Goal: Information Seeking & Learning: Learn about a topic

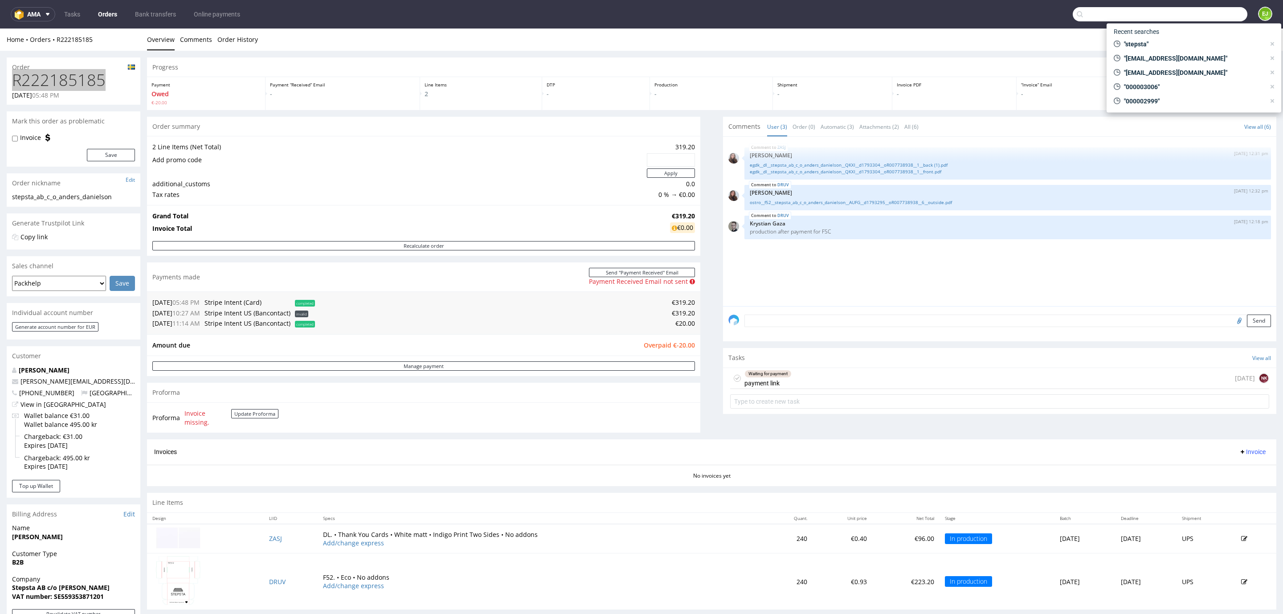
click at [1186, 19] on input "text" at bounding box center [1160, 14] width 175 height 14
paste input "rodney@arictadm.nl"
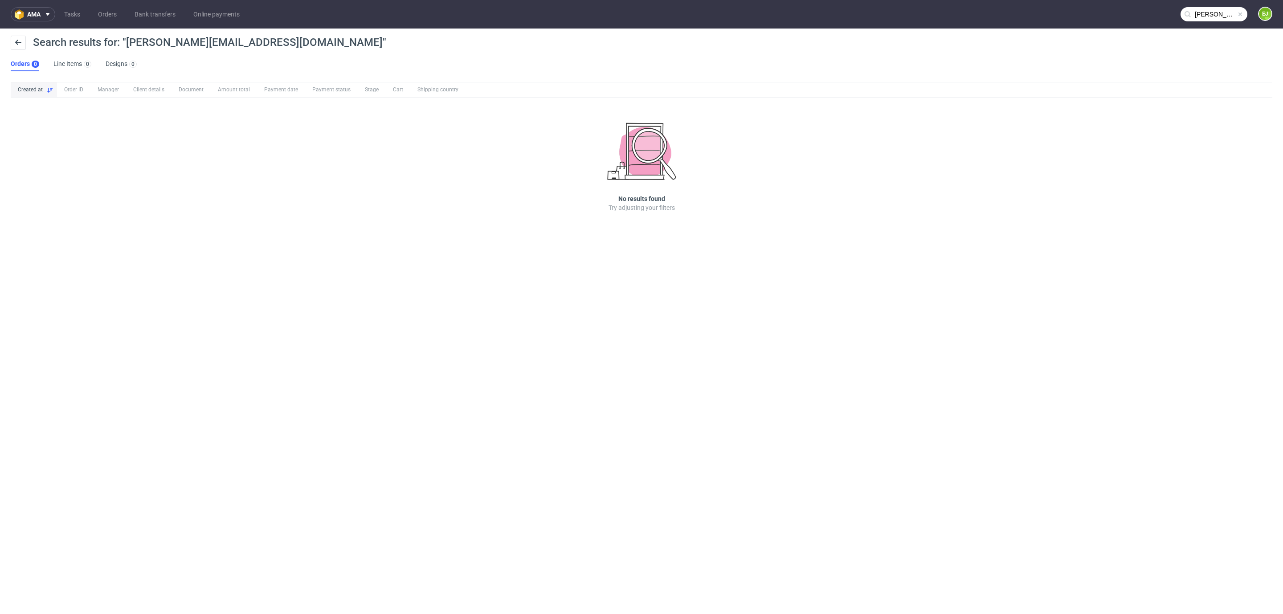
click at [1197, 15] on input "rodney@arictadm.nl" at bounding box center [1214, 14] width 67 height 14
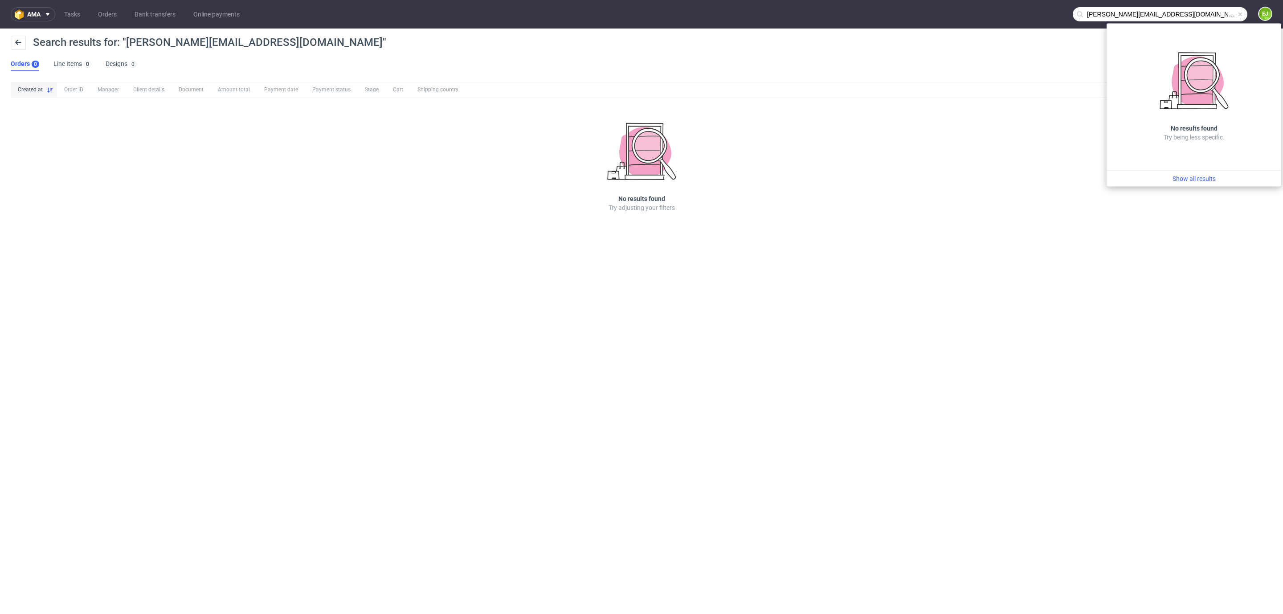
drag, startPoint x: 1108, startPoint y: 11, endPoint x: 1190, endPoint y: 14, distance: 81.6
click at [1190, 14] on input "rodney@arictadm.nl" at bounding box center [1160, 14] width 175 height 14
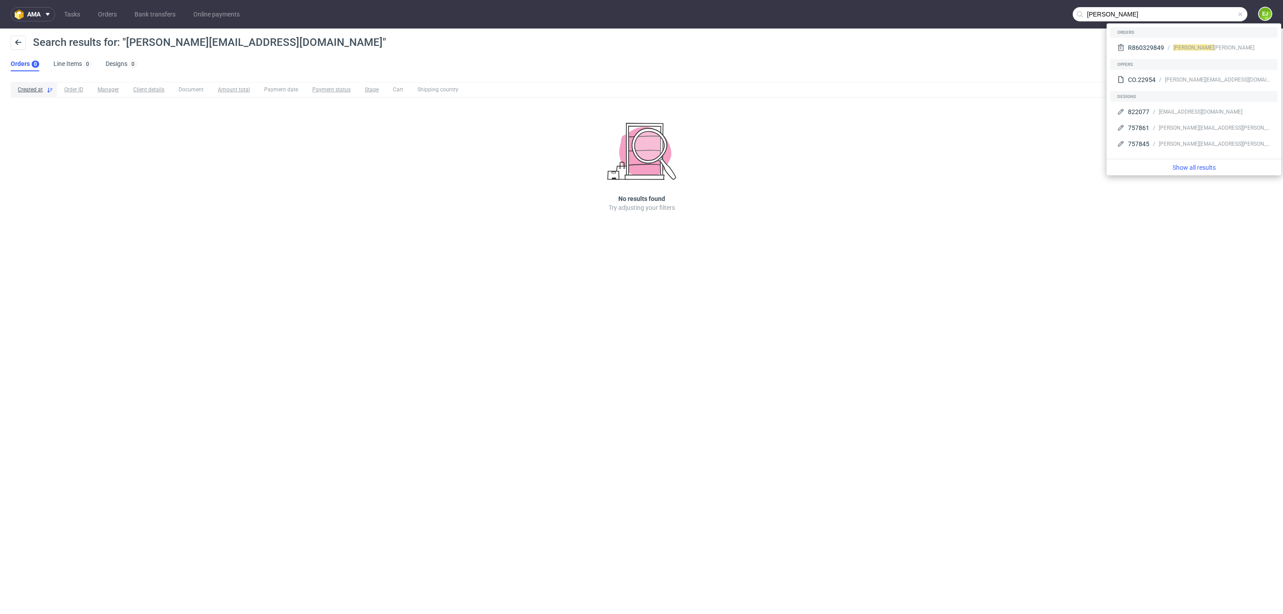
type input "rodney"
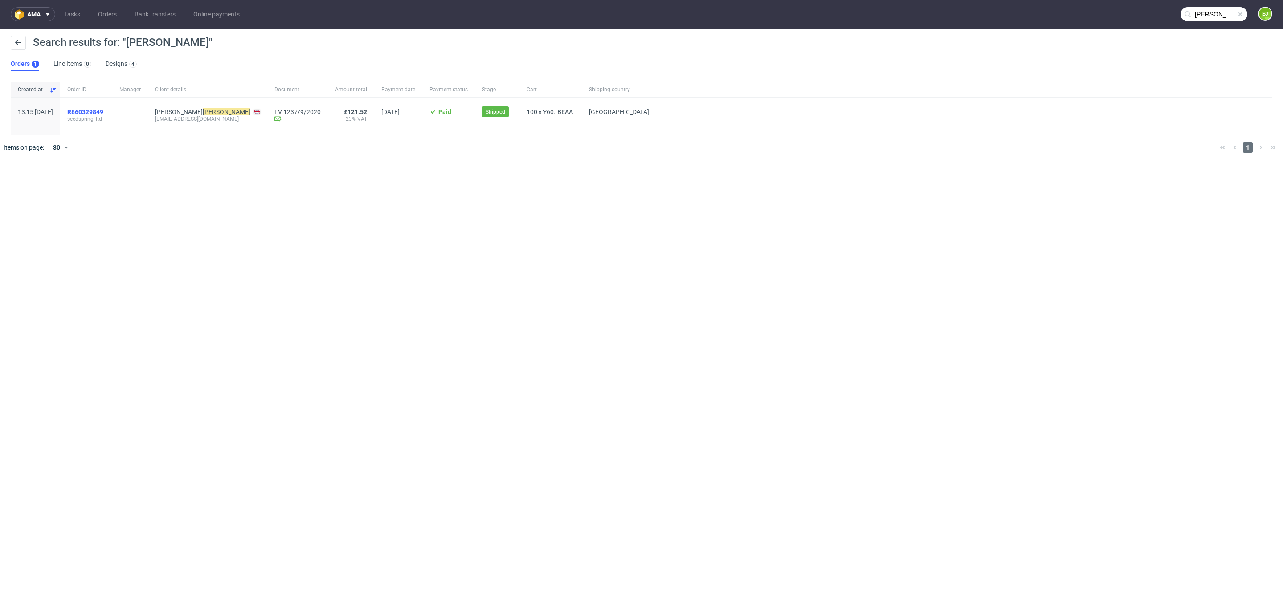
click at [103, 112] on span "R860329849" at bounding box center [85, 111] width 36 height 7
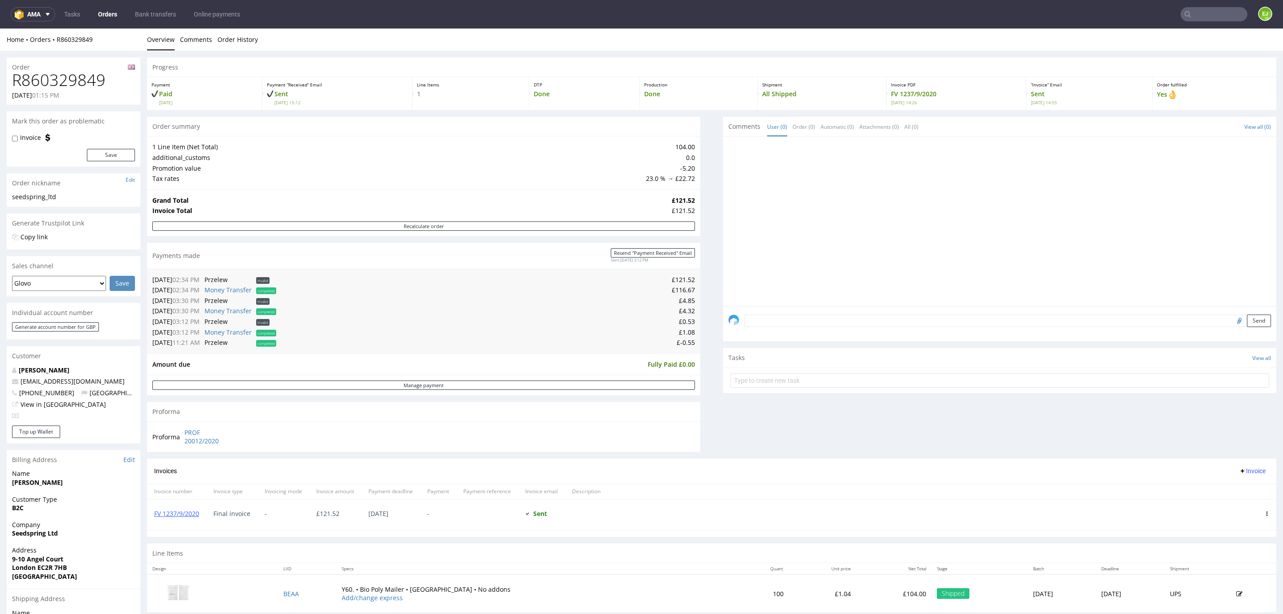
click at [1187, 21] on nav "ama Tasks Orders Bank transfers Online payments EJ" at bounding box center [641, 14] width 1283 height 29
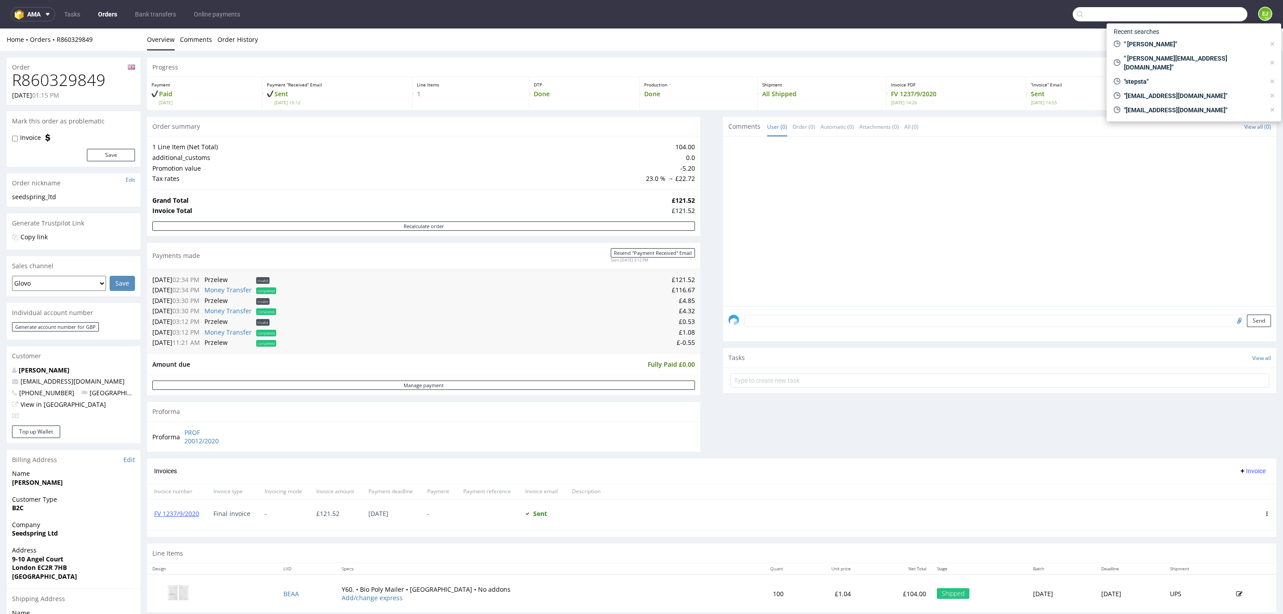
click at [1190, 19] on input "text" at bounding box center [1160, 14] width 175 height 14
paste input "rodney@arictadm.nl"
type input "arictadm"
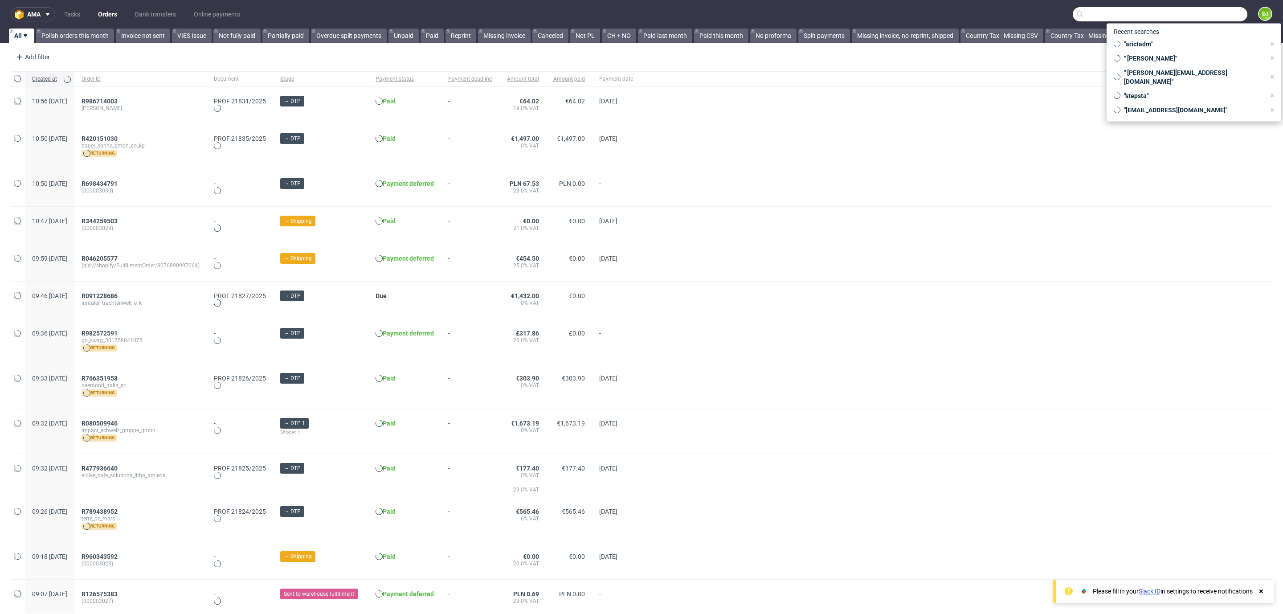
click at [1190, 15] on input "text" at bounding box center [1160, 14] width 175 height 14
paste input "203.43"
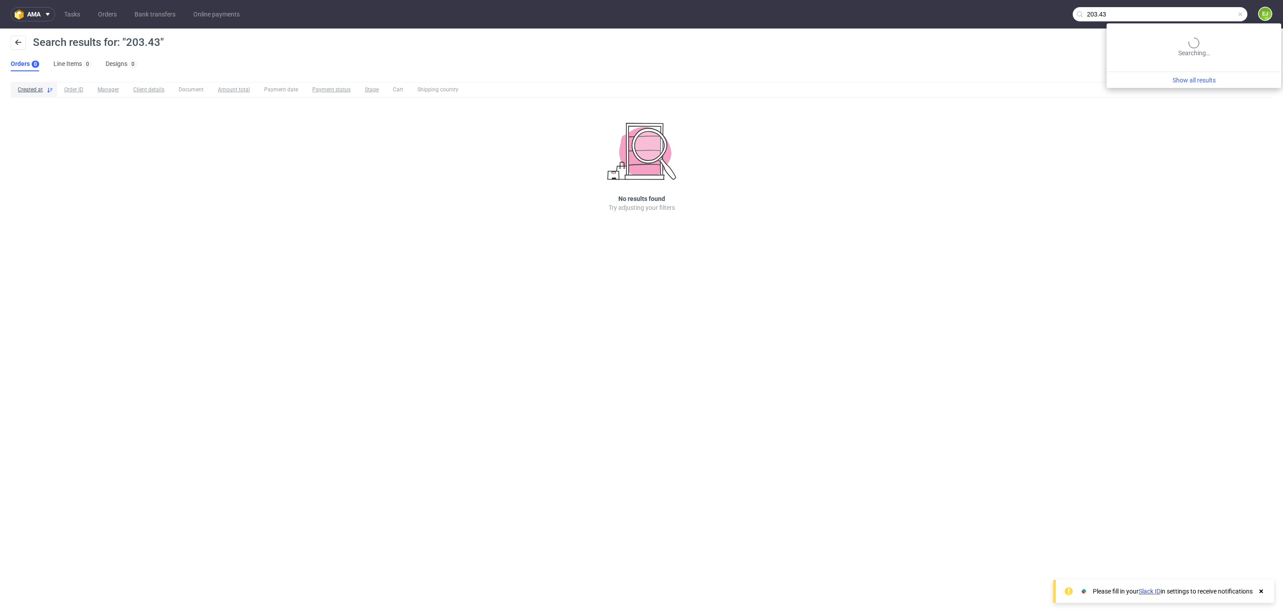
click at [1206, 14] on input "203.43" at bounding box center [1160, 14] width 175 height 14
type input "203,43"
click at [154, 15] on link "Bank transfers" at bounding box center [155, 14] width 52 height 14
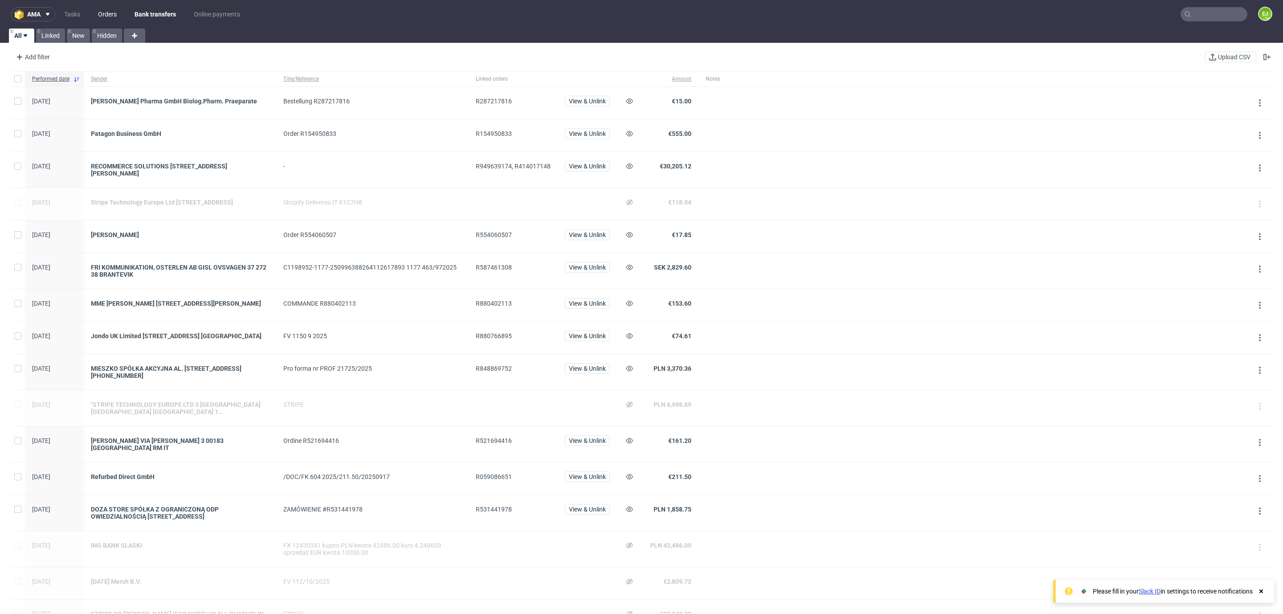
click at [105, 16] on link "Orders" at bounding box center [107, 14] width 29 height 14
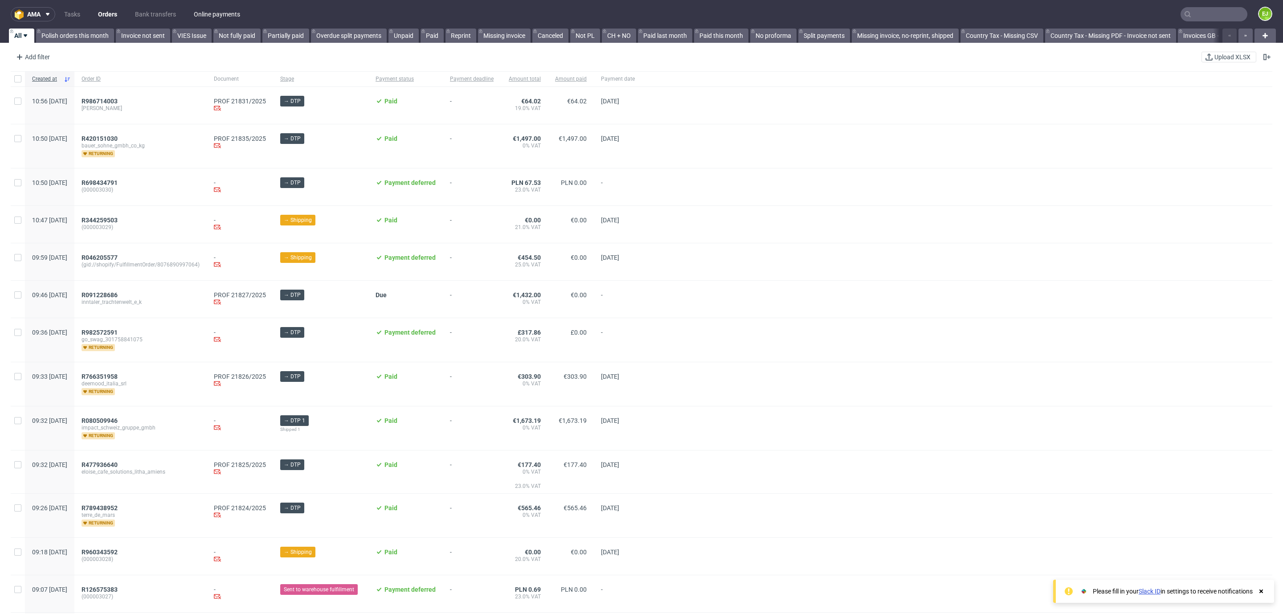
click at [241, 15] on link "Online payments" at bounding box center [216, 14] width 57 height 14
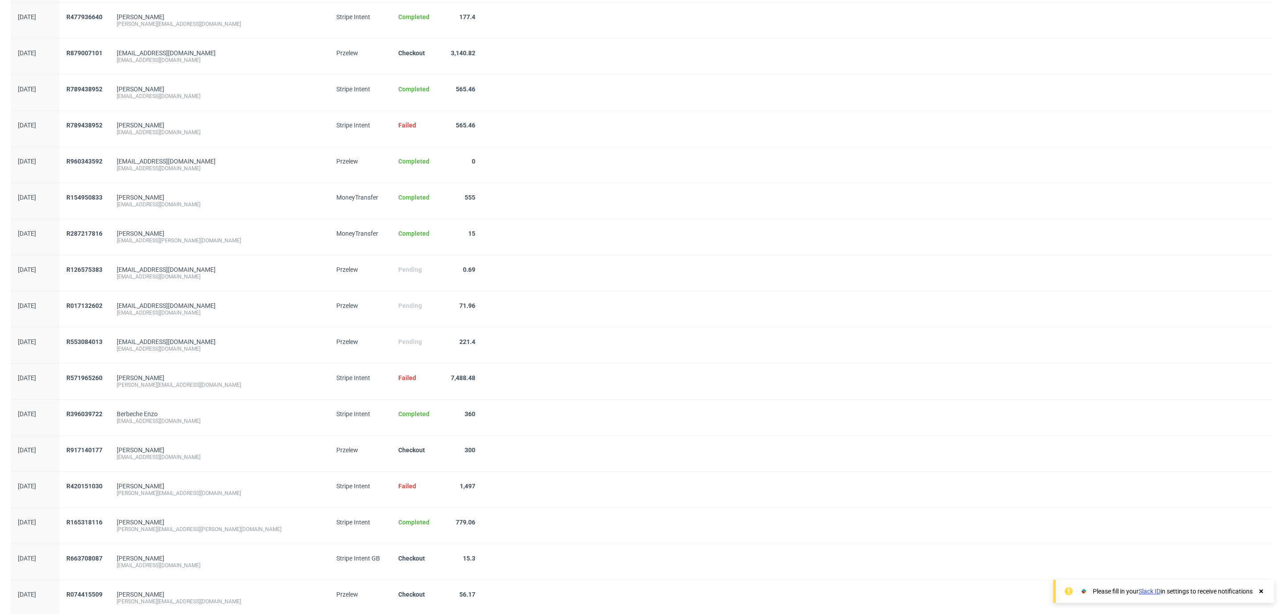
scroll to position [591, 0]
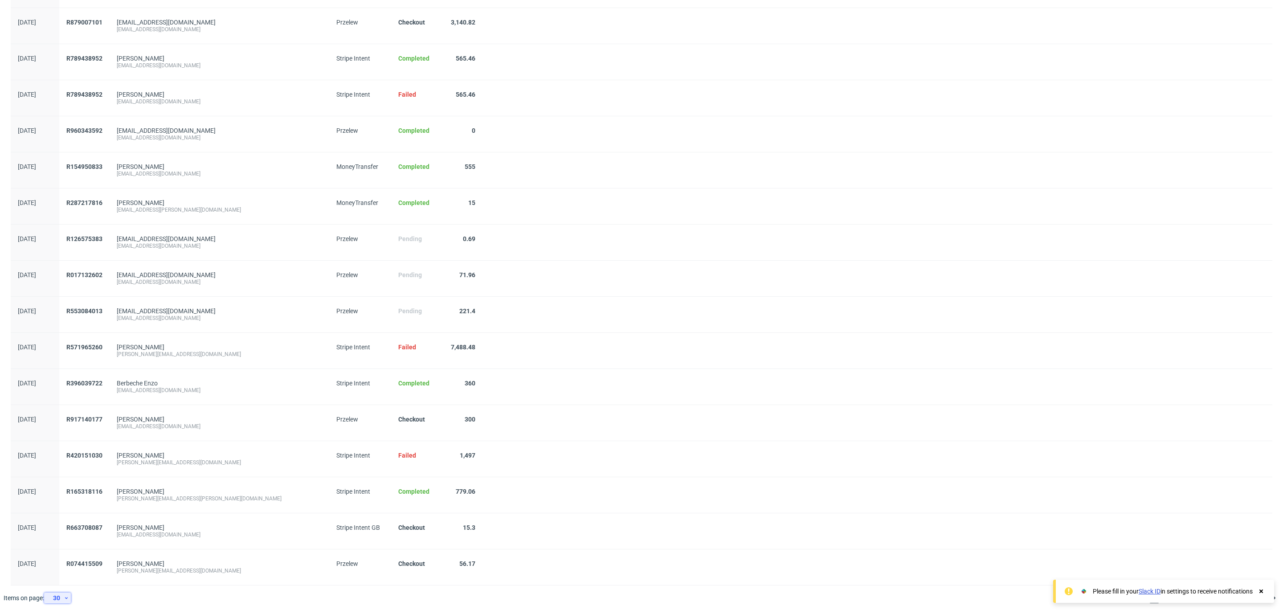
click at [70, 595] on div "30" at bounding box center [57, 597] width 27 height 11
click at [69, 572] on div "120" at bounding box center [61, 577] width 18 height 12
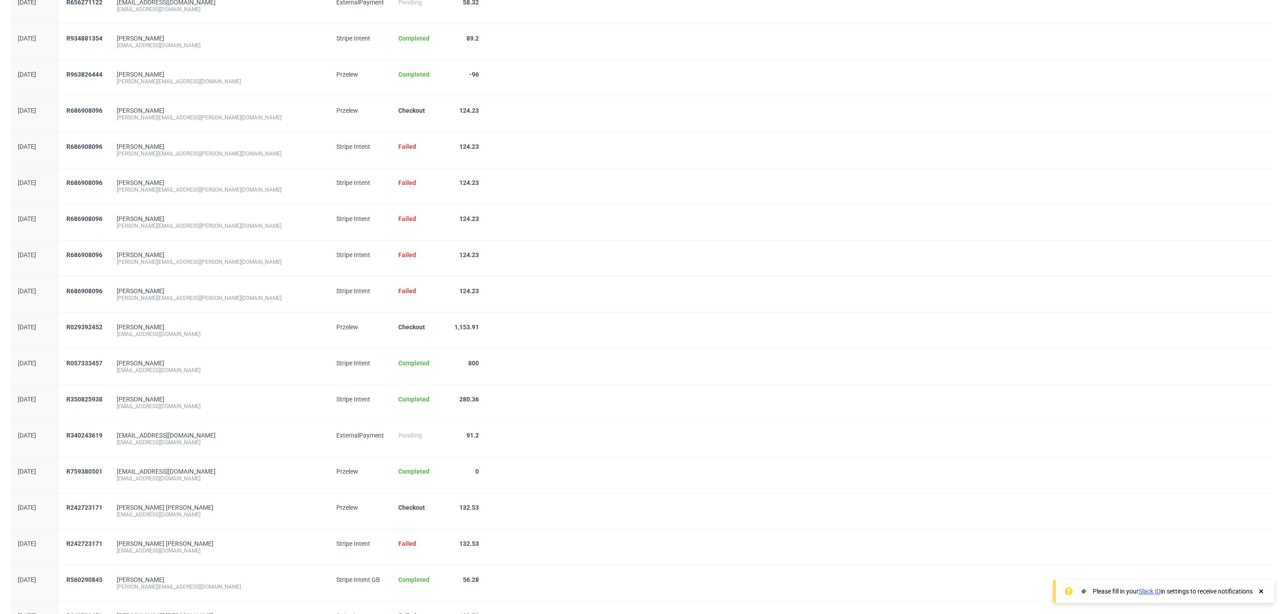
scroll to position [3885, 0]
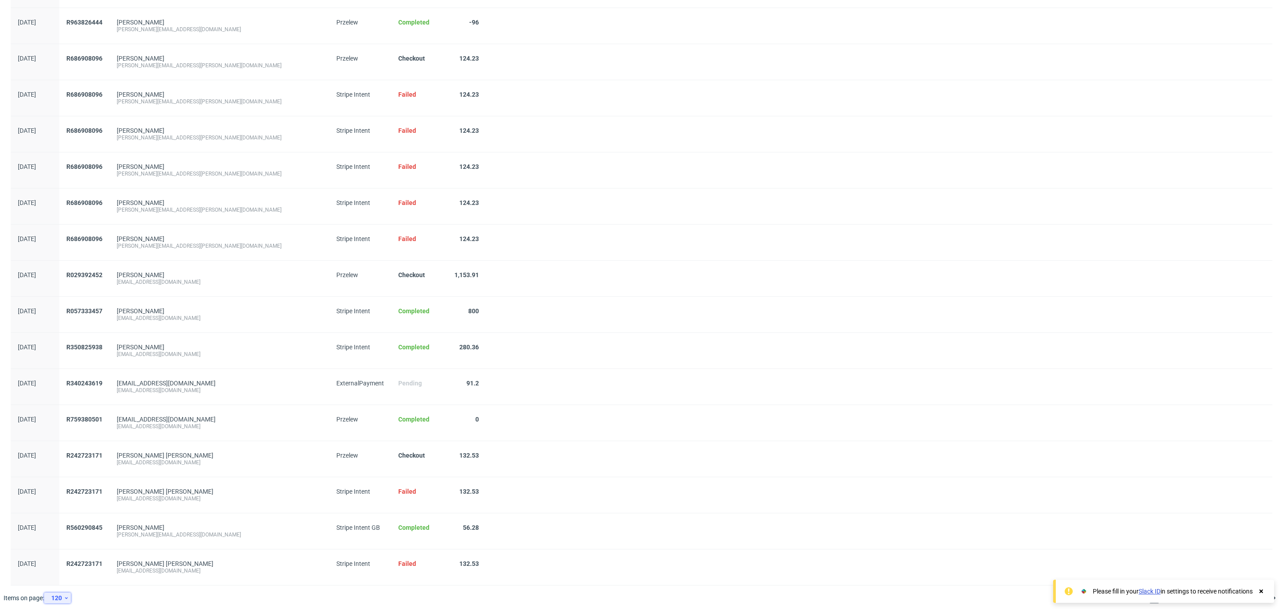
click at [57, 601] on div "120" at bounding box center [56, 598] width 16 height 12
click at [59, 580] on div "300" at bounding box center [61, 578] width 18 height 12
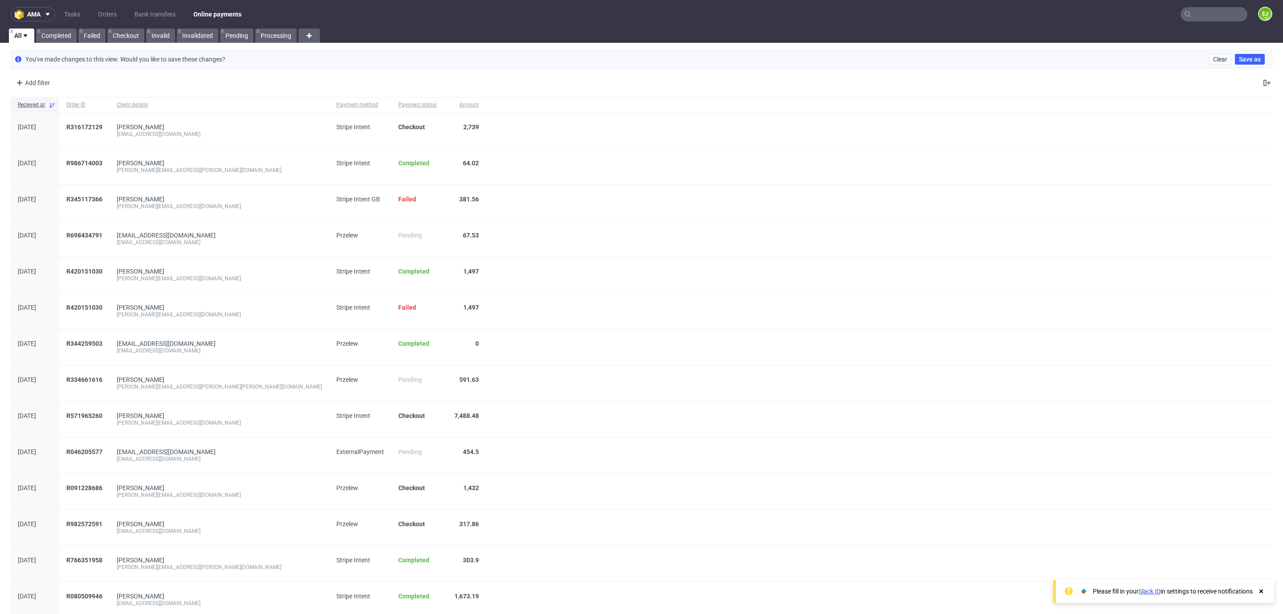
click at [27, 36] on icon at bounding box center [25, 35] width 7 height 7
click at [160, 36] on link "Invalid" at bounding box center [160, 36] width 29 height 14
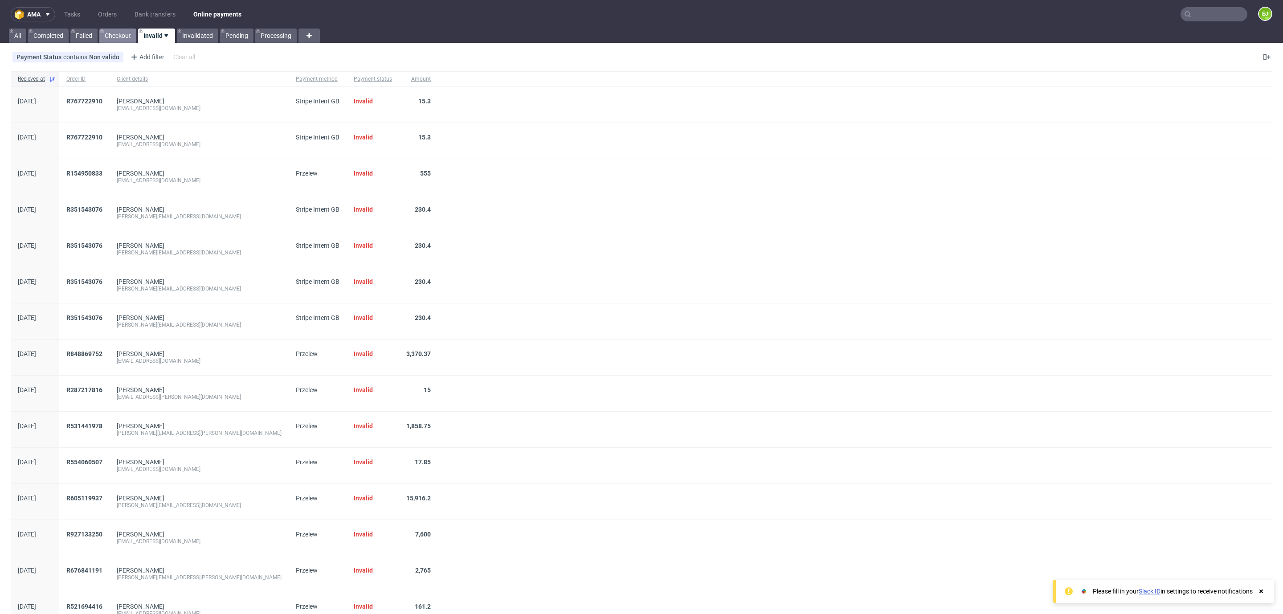
click at [116, 33] on link "Checkout" at bounding box center [117, 36] width 37 height 14
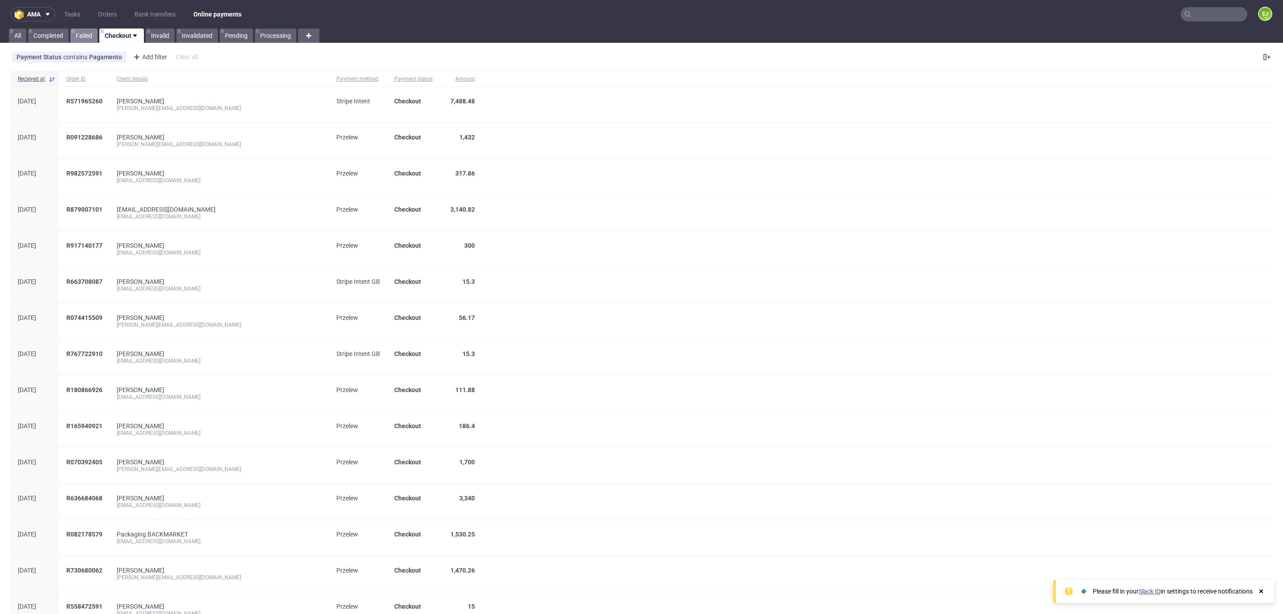
click at [86, 31] on link "Failed" at bounding box center [83, 36] width 27 height 14
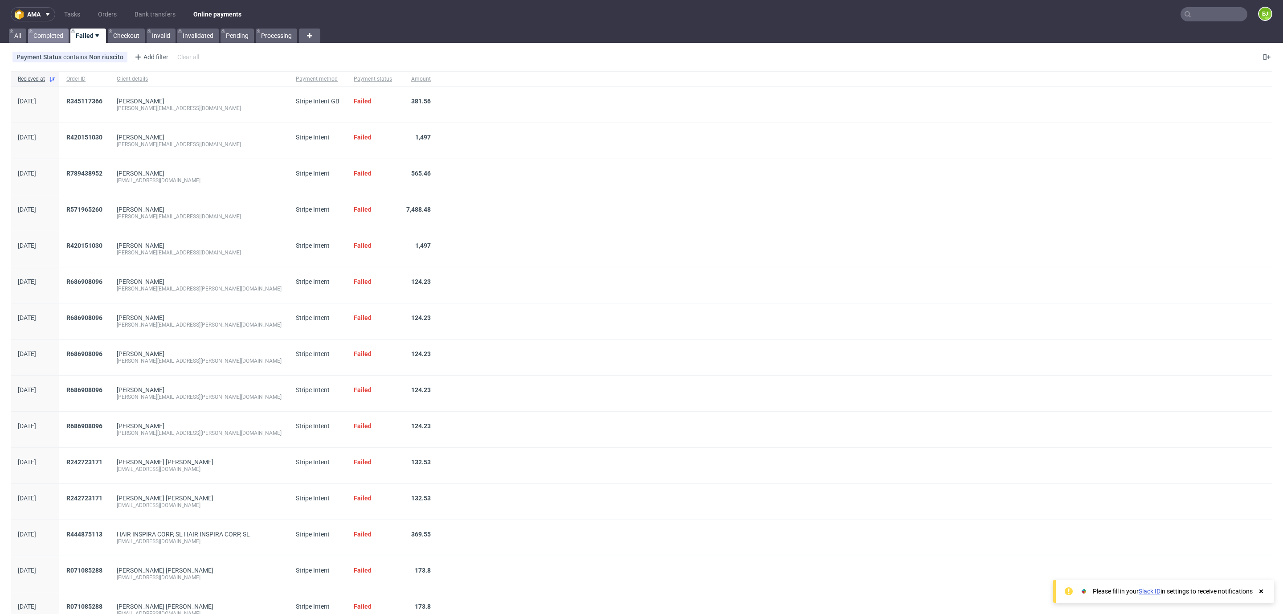
click at [55, 39] on link "Completed" at bounding box center [48, 36] width 41 height 14
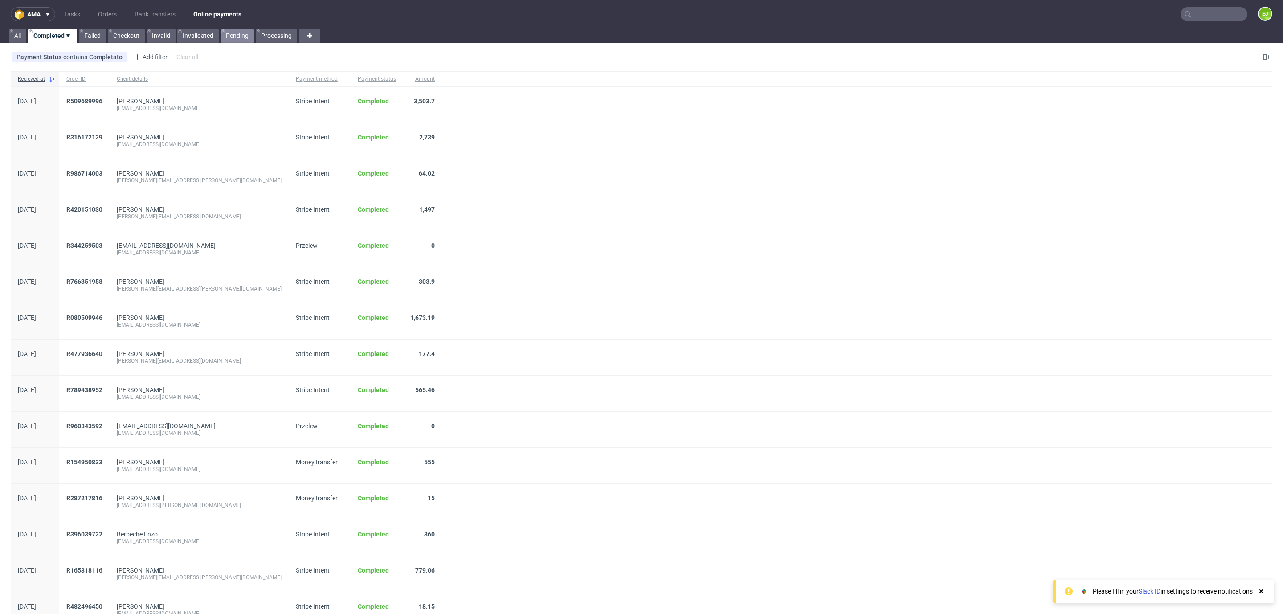
click at [242, 31] on link "Pending" at bounding box center [237, 36] width 33 height 14
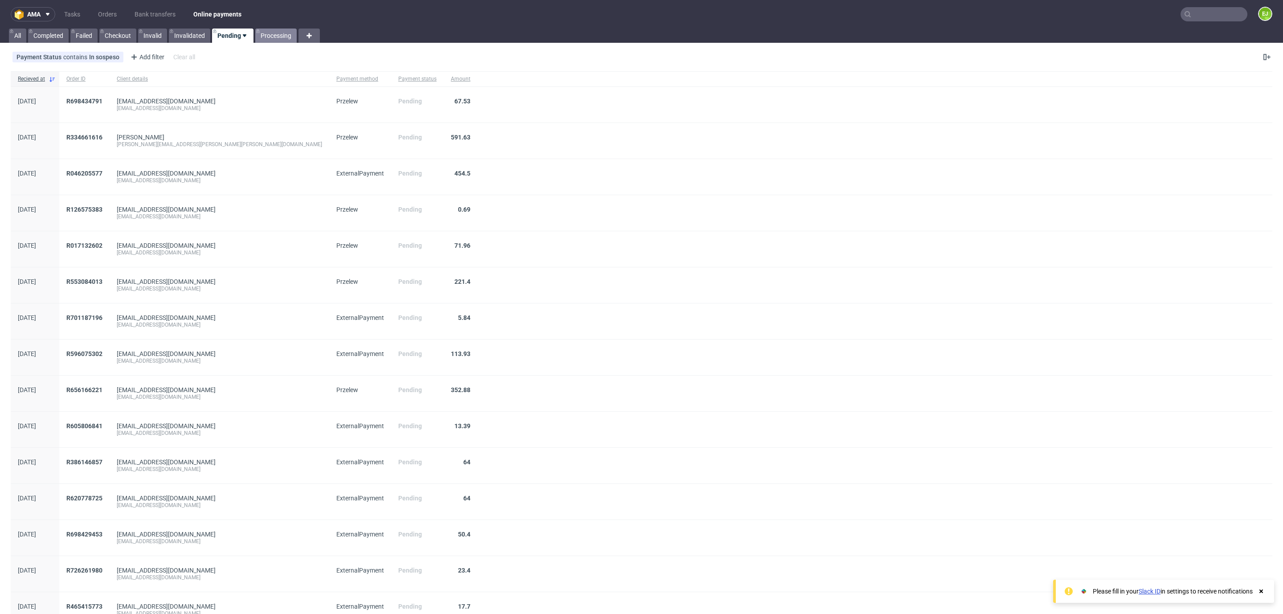
click at [286, 37] on link "Processing" at bounding box center [275, 36] width 41 height 14
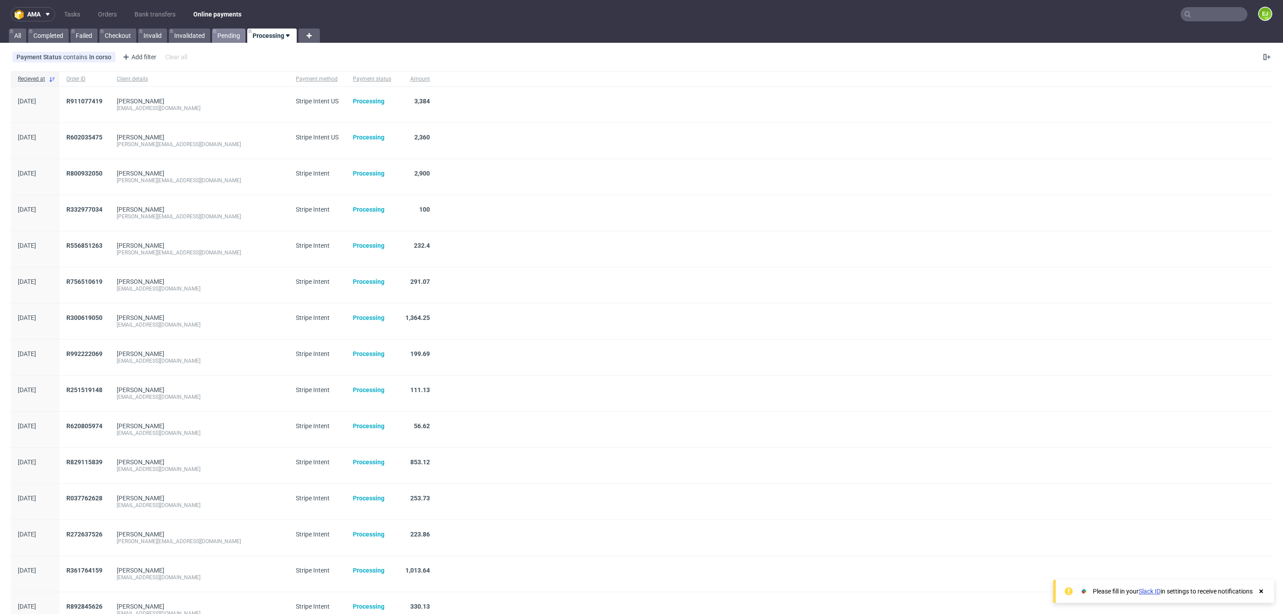
click at [242, 38] on link "Pending" at bounding box center [228, 36] width 33 height 14
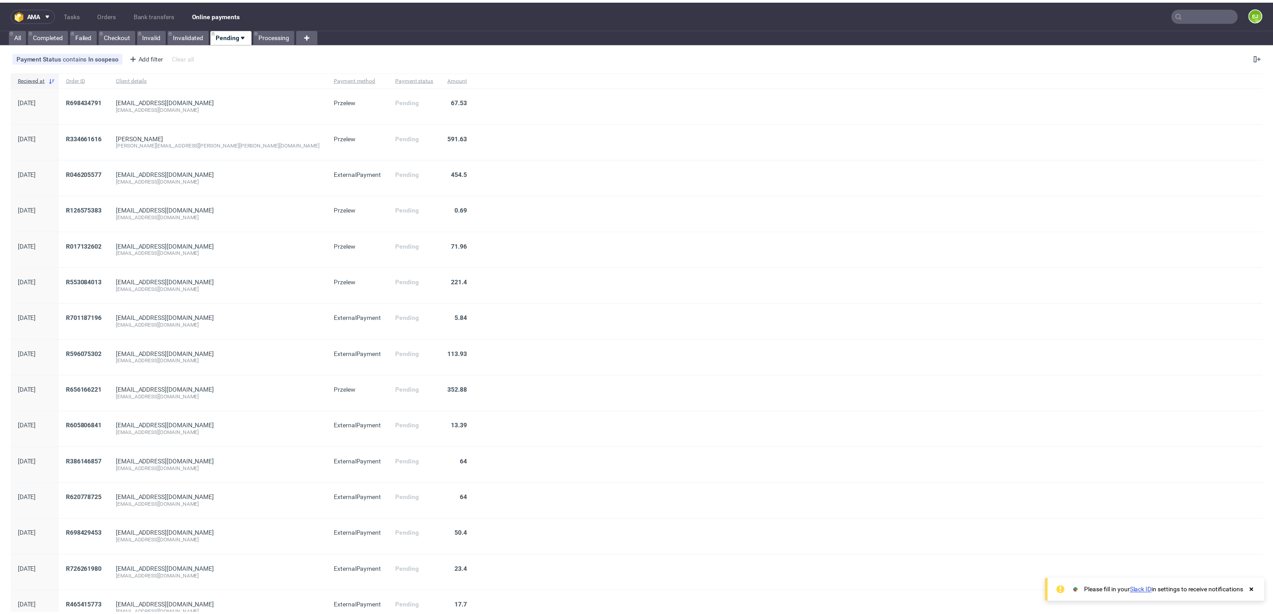
scroll to position [591, 0]
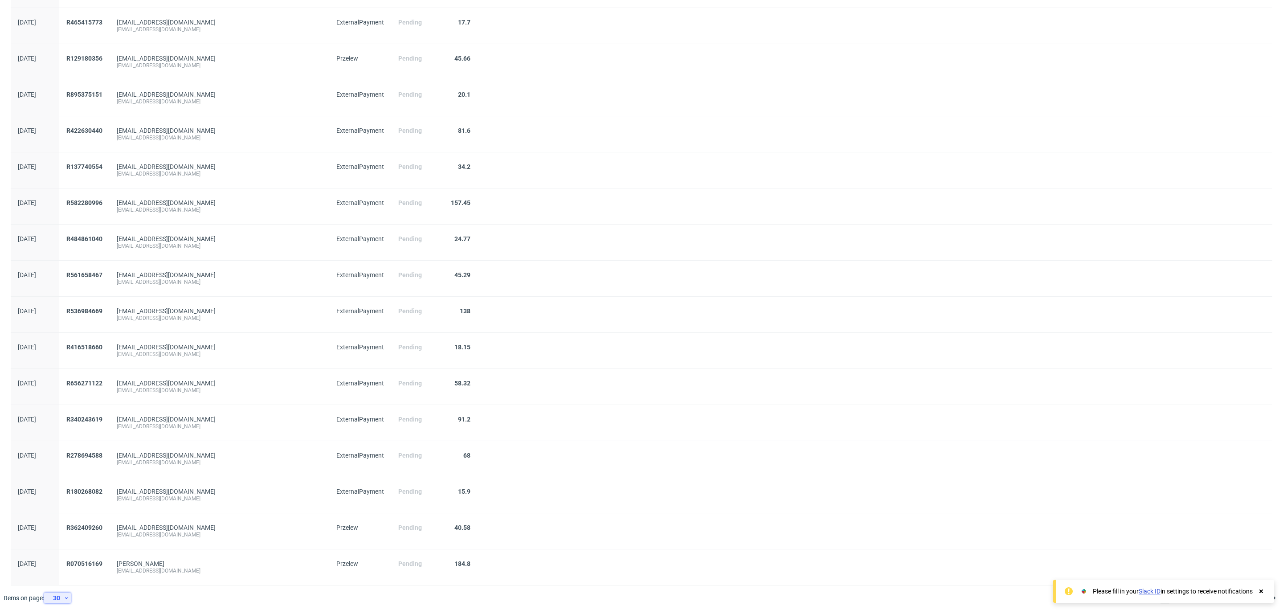
click at [55, 599] on div "30" at bounding box center [56, 598] width 16 height 12
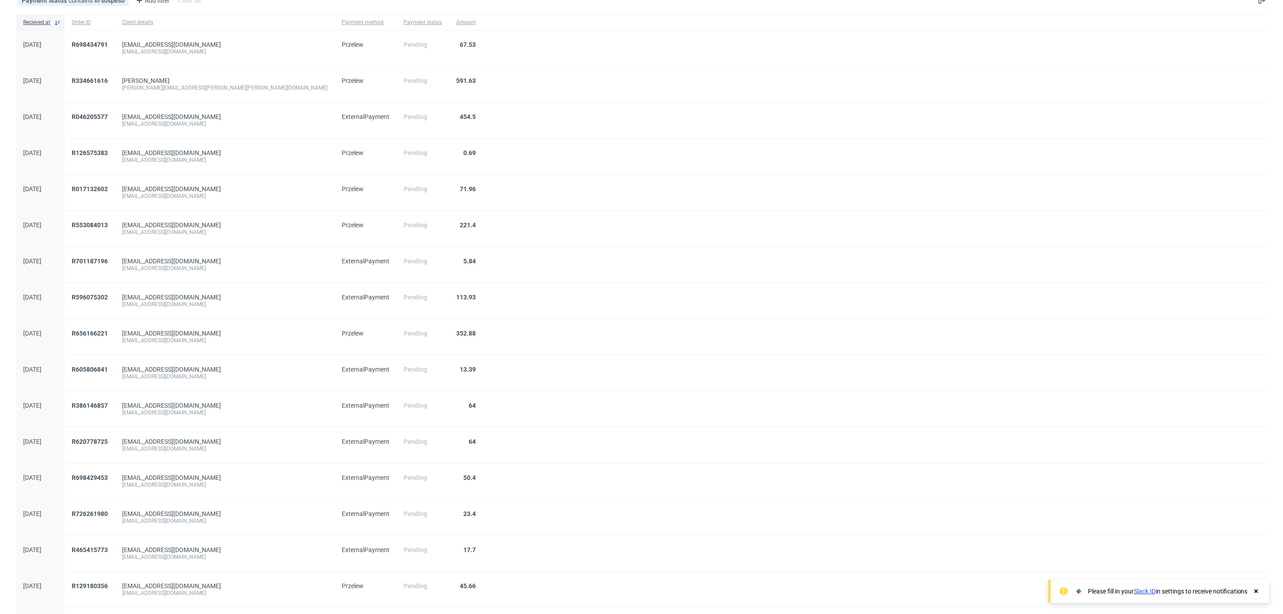
scroll to position [0, 0]
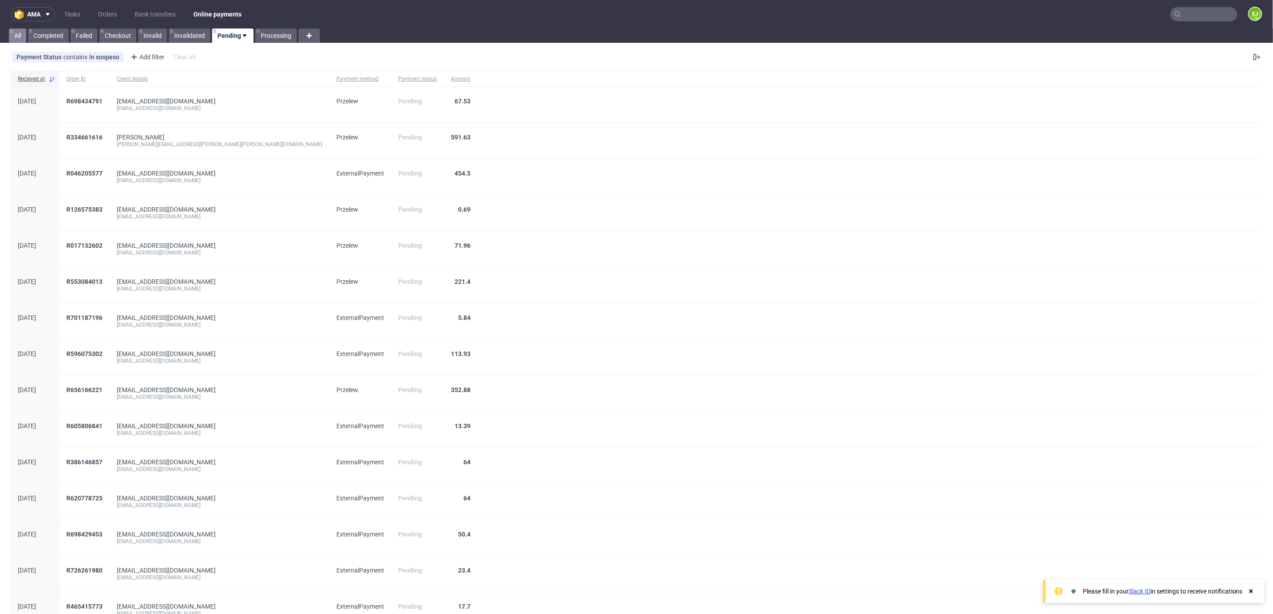
click at [18, 35] on link "All" at bounding box center [17, 36] width 17 height 14
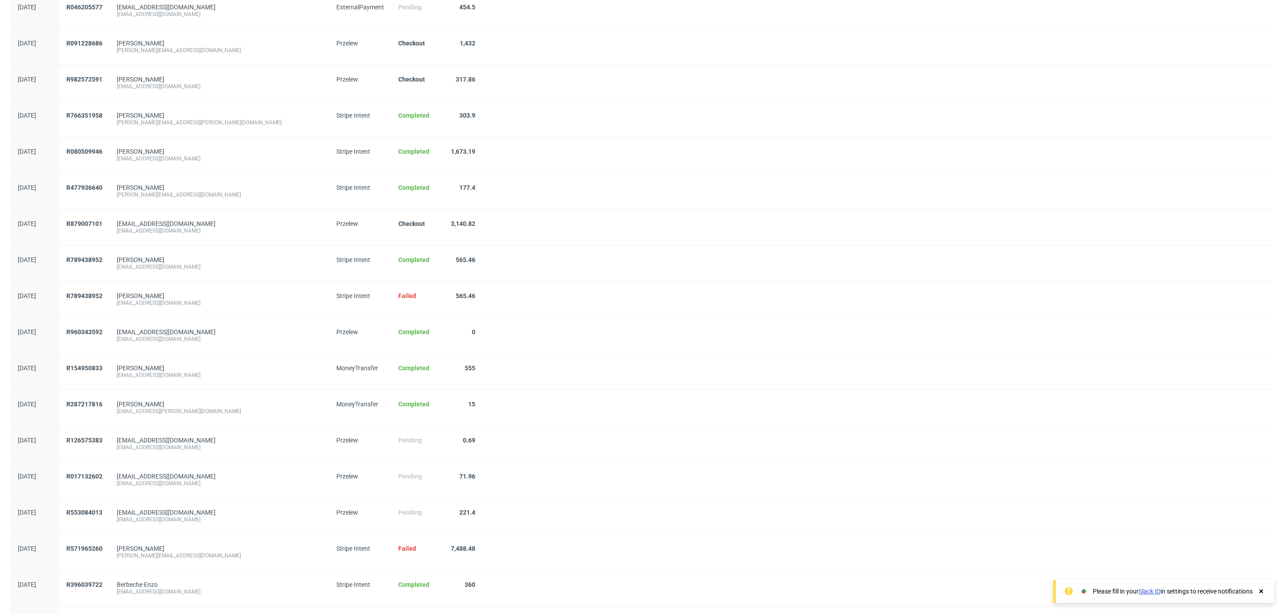
scroll to position [591, 0]
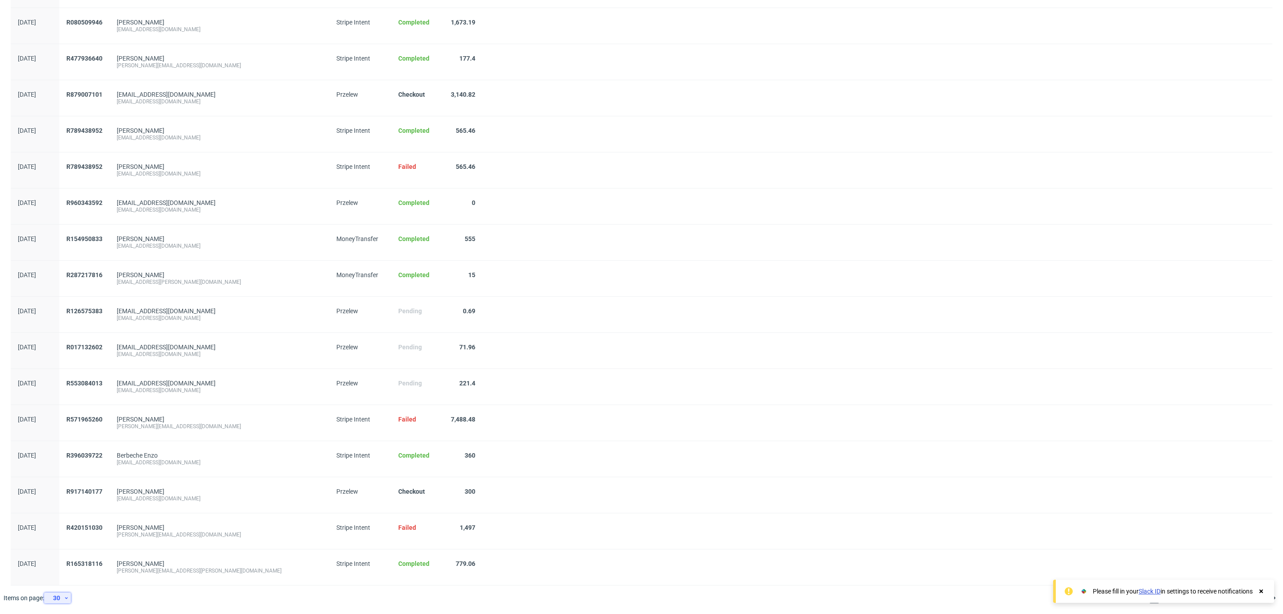
click at [70, 601] on div "30" at bounding box center [57, 597] width 27 height 11
click at [66, 576] on div "300" at bounding box center [61, 578] width 18 height 12
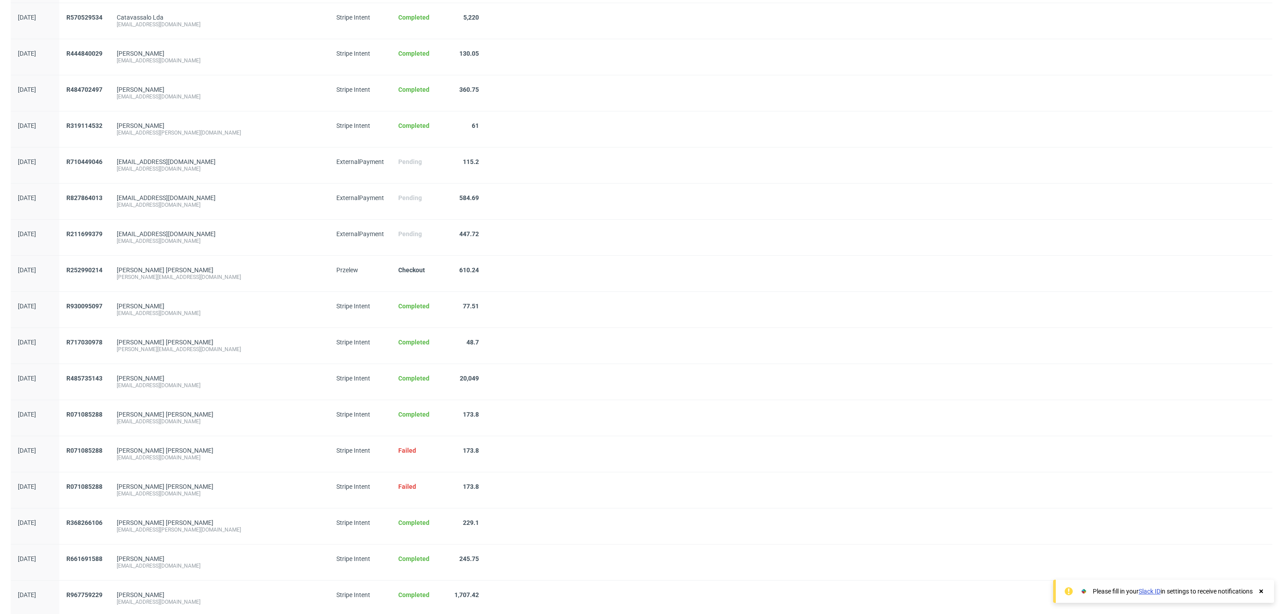
scroll to position [2398, 0]
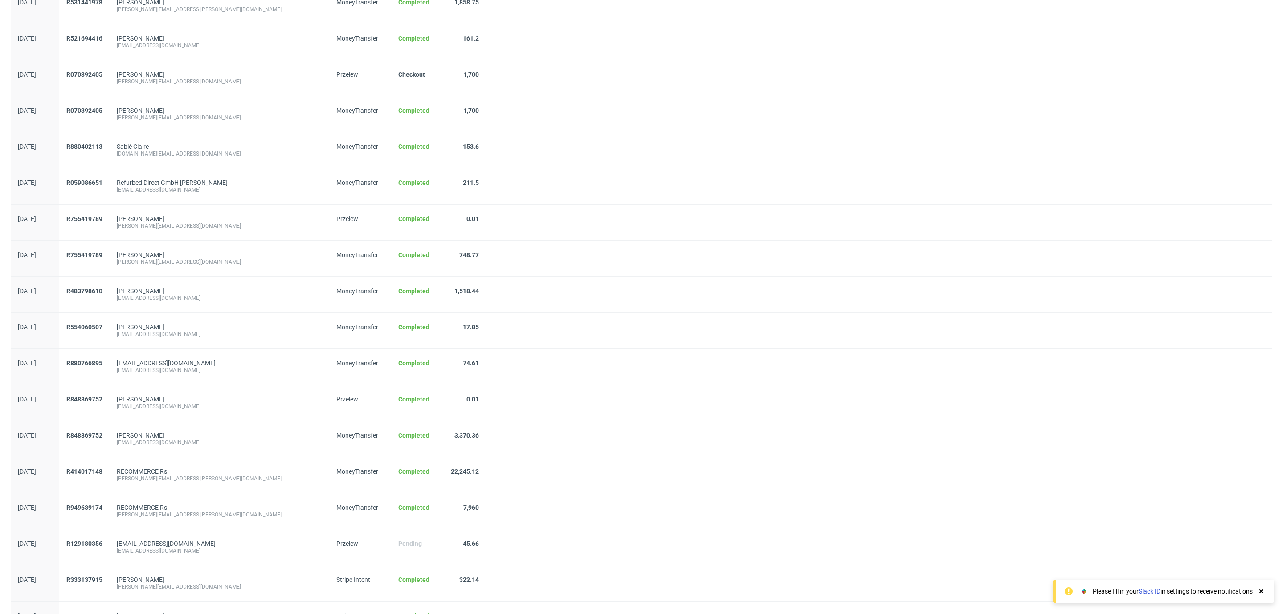
click at [708, 348] on div at bounding box center [879, 331] width 786 height 36
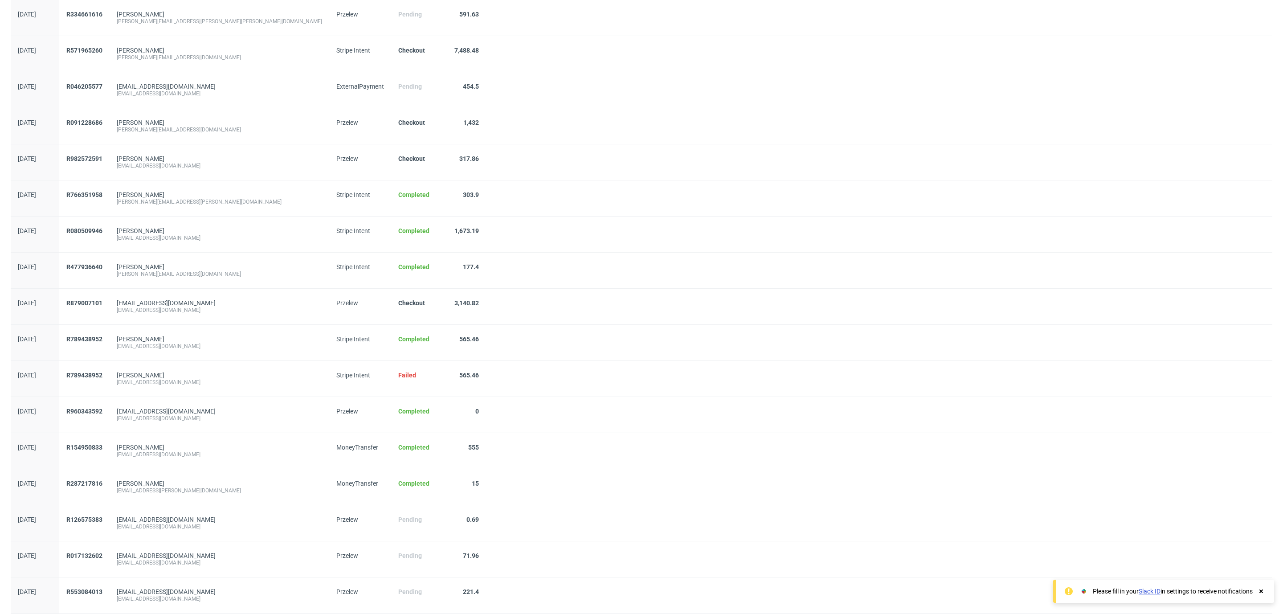
scroll to position [0, 0]
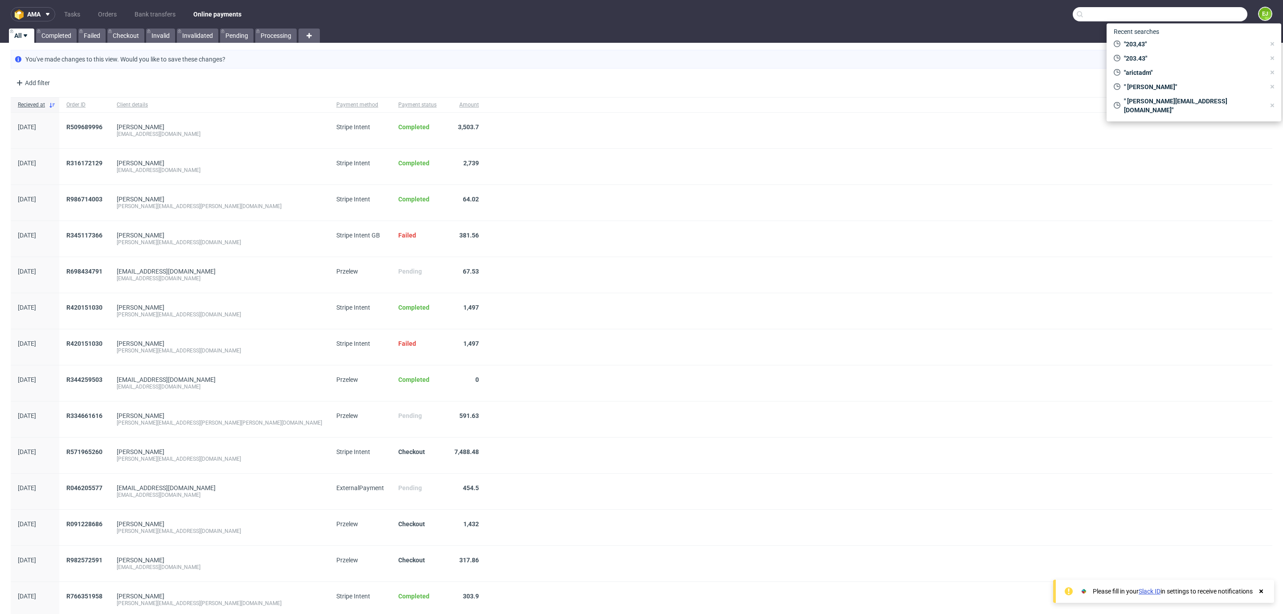
click at [1197, 16] on input "text" at bounding box center [1160, 14] width 175 height 14
paste input "rodney"
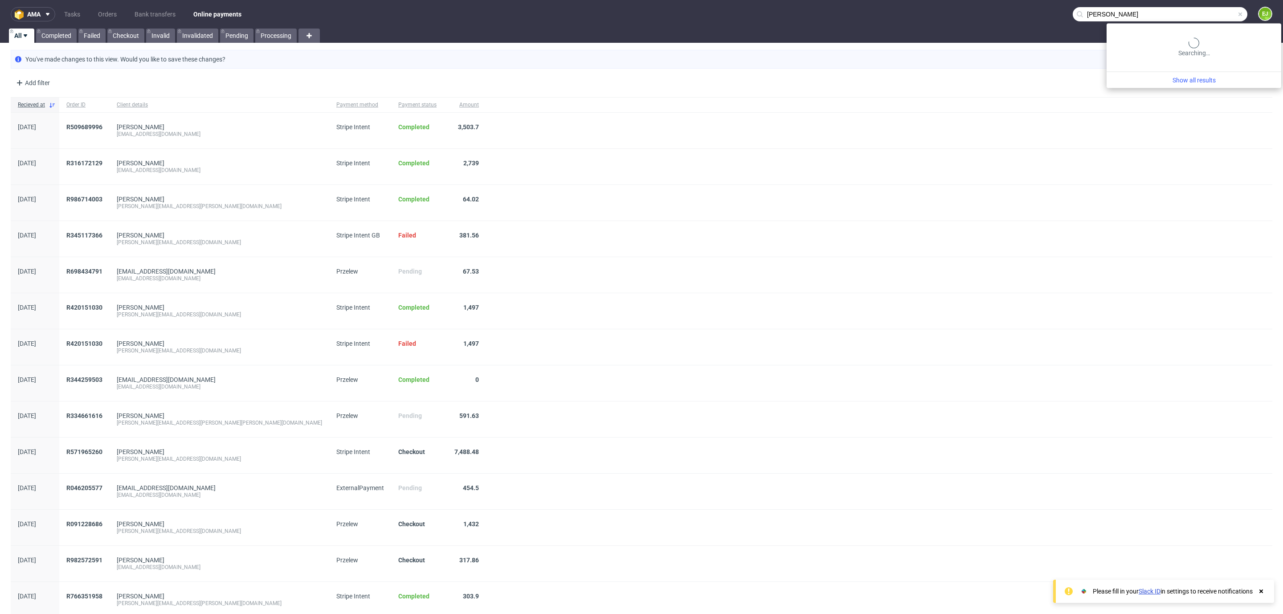
type input "rodney"
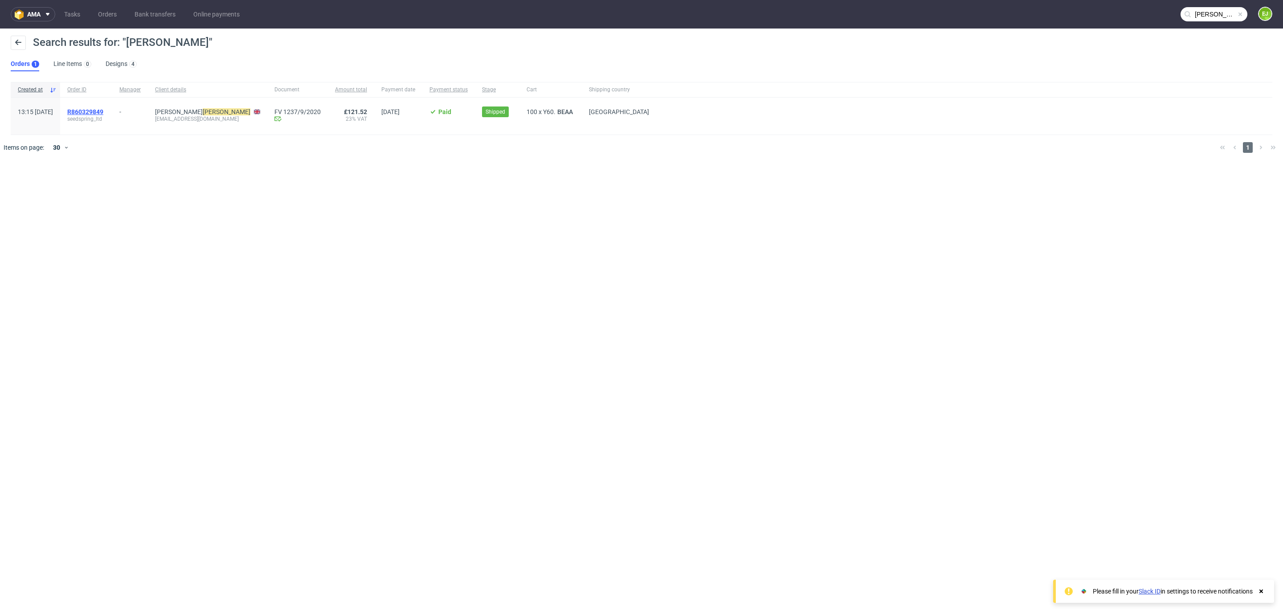
click at [103, 114] on span "R860329849" at bounding box center [85, 111] width 36 height 7
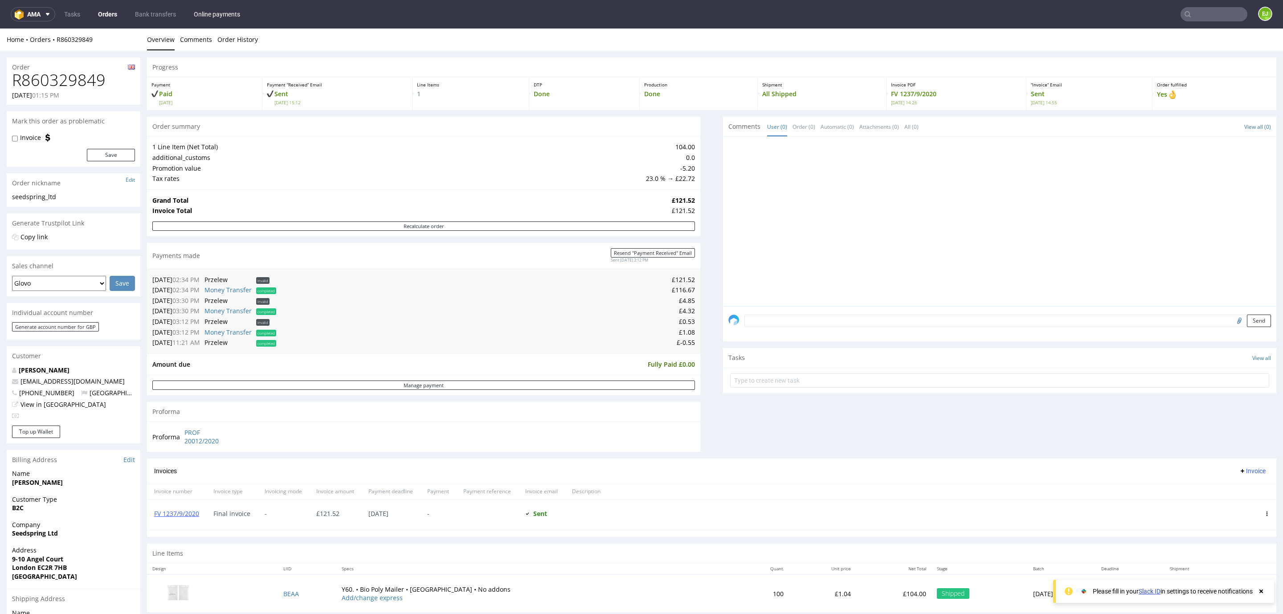
click at [236, 14] on link "Online payments" at bounding box center [216, 14] width 57 height 14
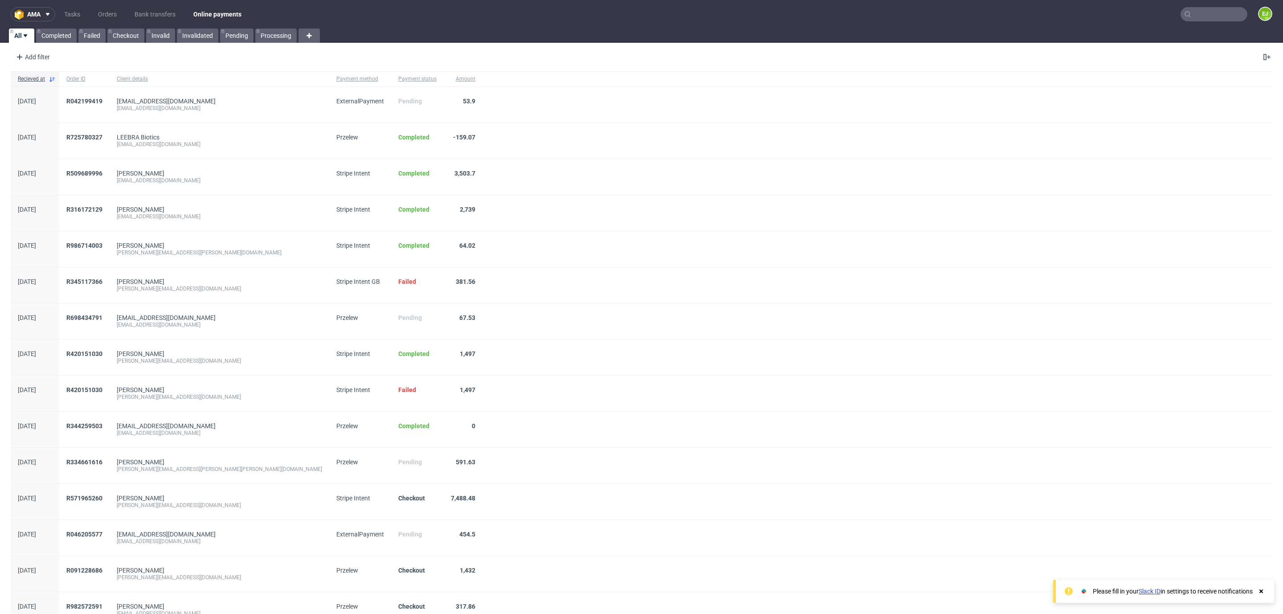
scroll to position [591, 0]
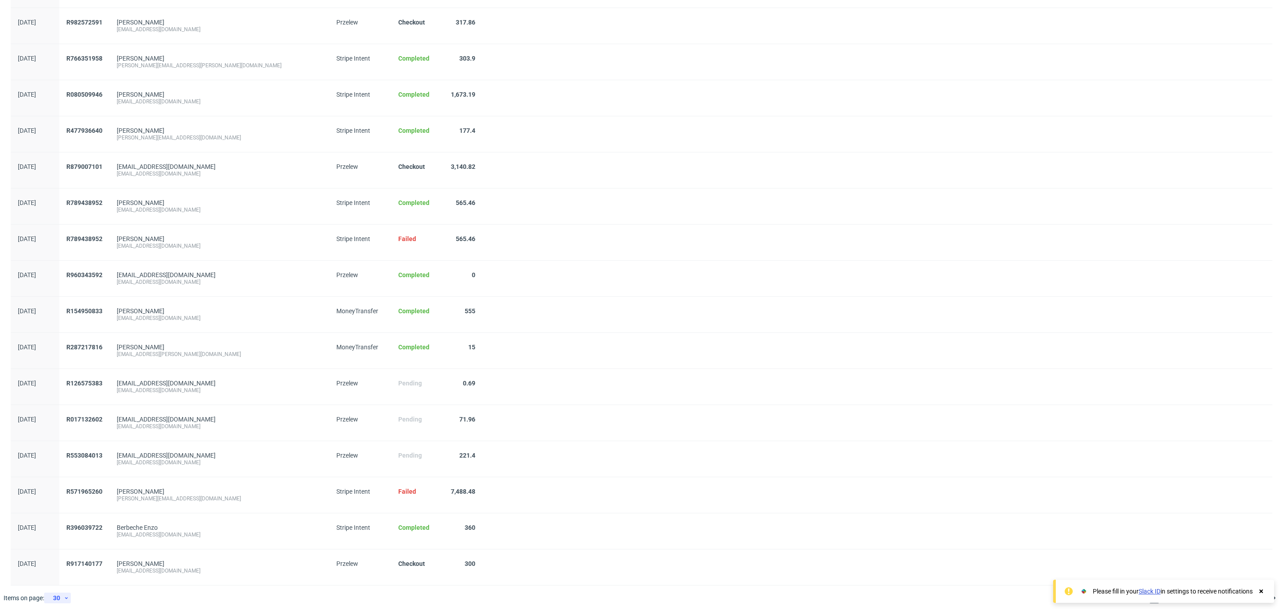
drag, startPoint x: 67, startPoint y: 606, endPoint x: 60, endPoint y: 592, distance: 15.1
click at [60, 592] on div "Items on page: 30" at bounding box center [48, 597] width 96 height 25
click at [60, 592] on div "30" at bounding box center [56, 598] width 16 height 12
click at [61, 584] on div "300" at bounding box center [61, 578] width 18 height 12
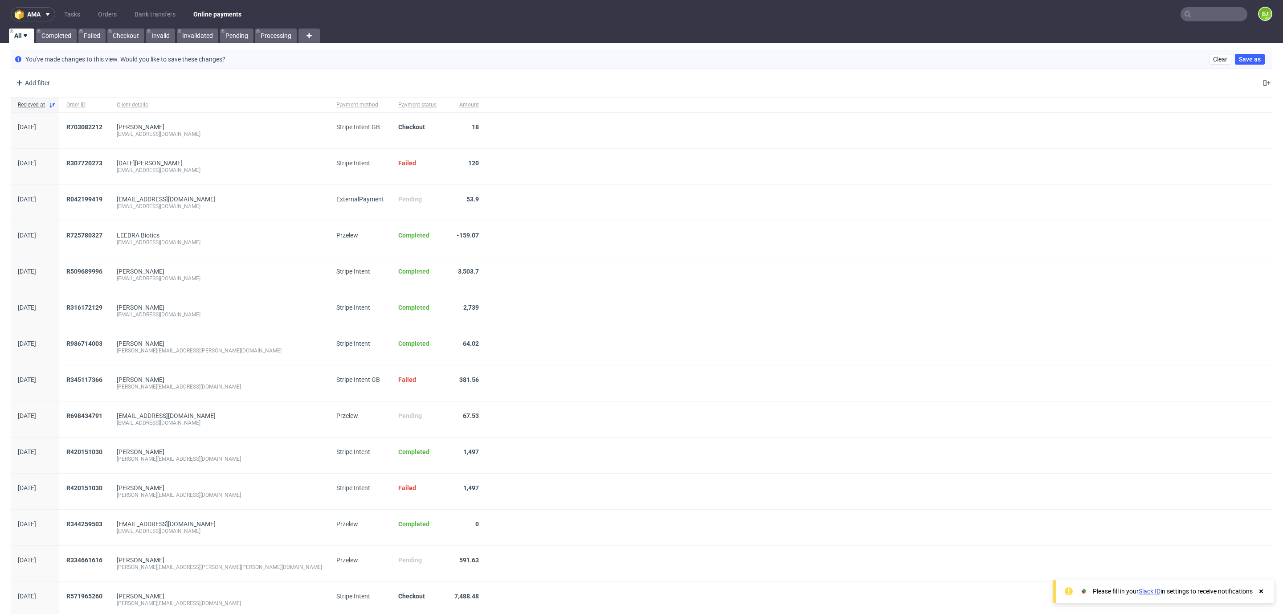
click at [1209, 1] on nav "ama Tasks Orders Bank transfers Online payments EJ" at bounding box center [641, 14] width 1283 height 29
click at [1207, 16] on input "text" at bounding box center [1214, 14] width 67 height 14
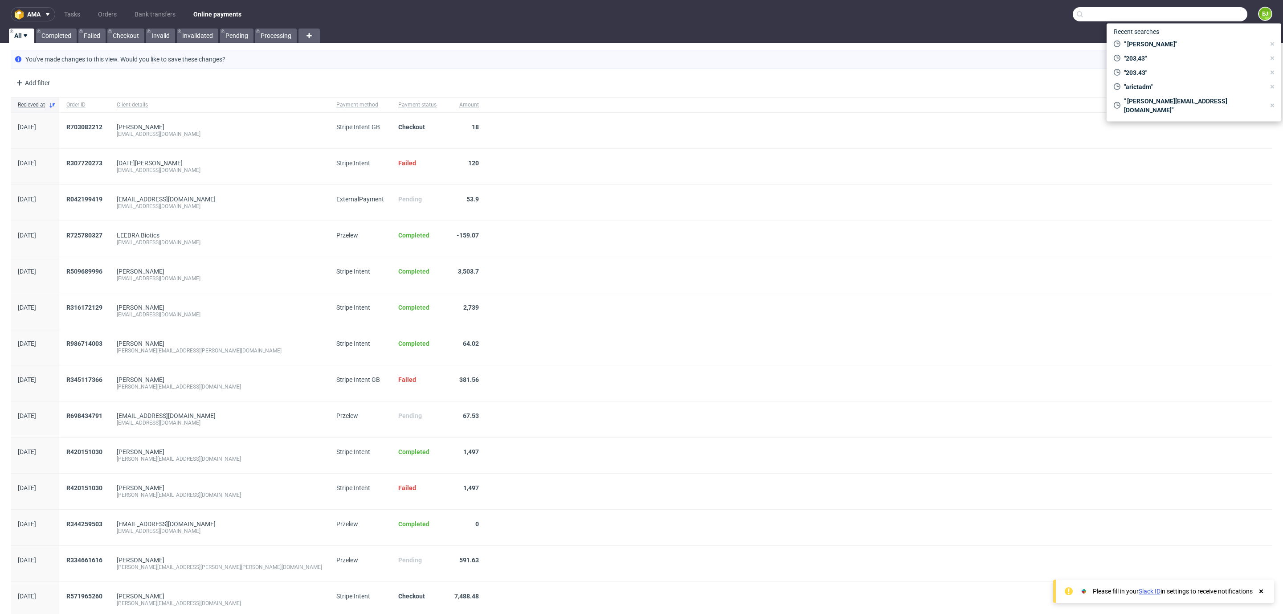
paste input "R869369617"
type input "R869369617"
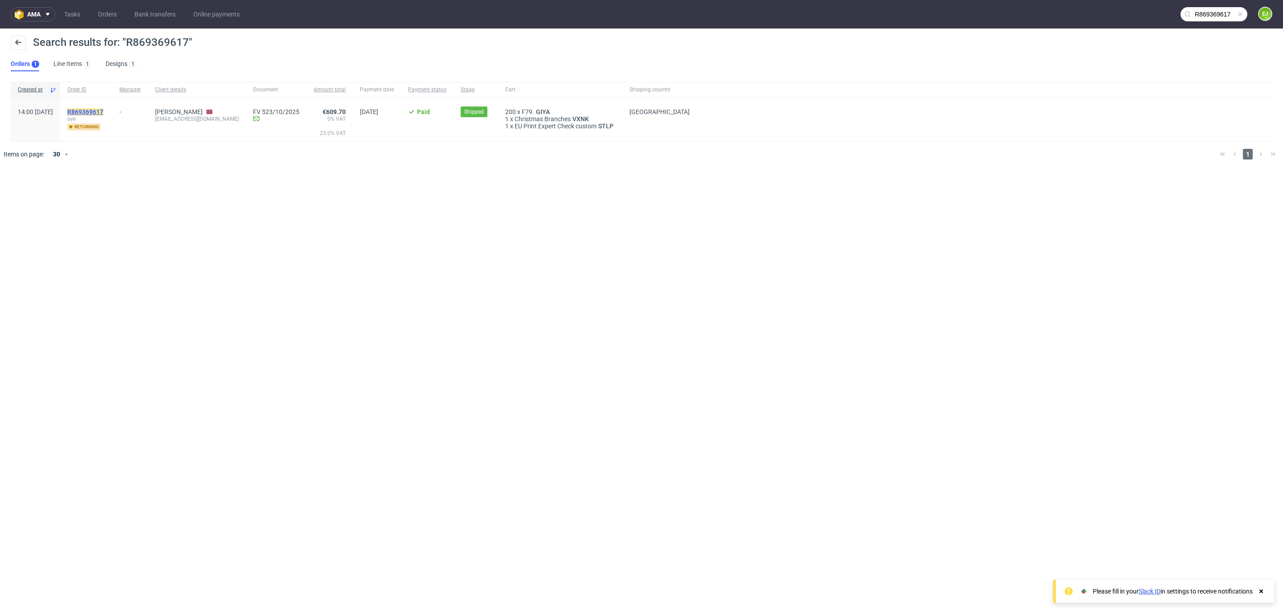
click at [103, 109] on mark "R869369617" at bounding box center [85, 111] width 36 height 7
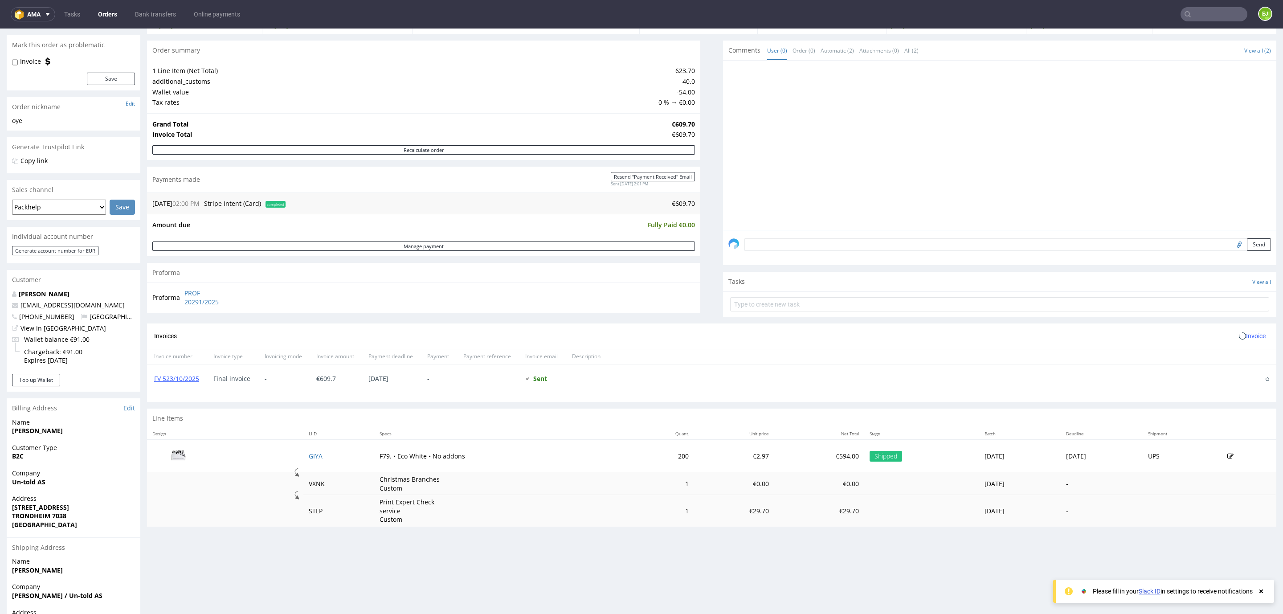
scroll to position [77, 0]
click at [185, 382] on link "FV 523/10/2025" at bounding box center [176, 378] width 45 height 8
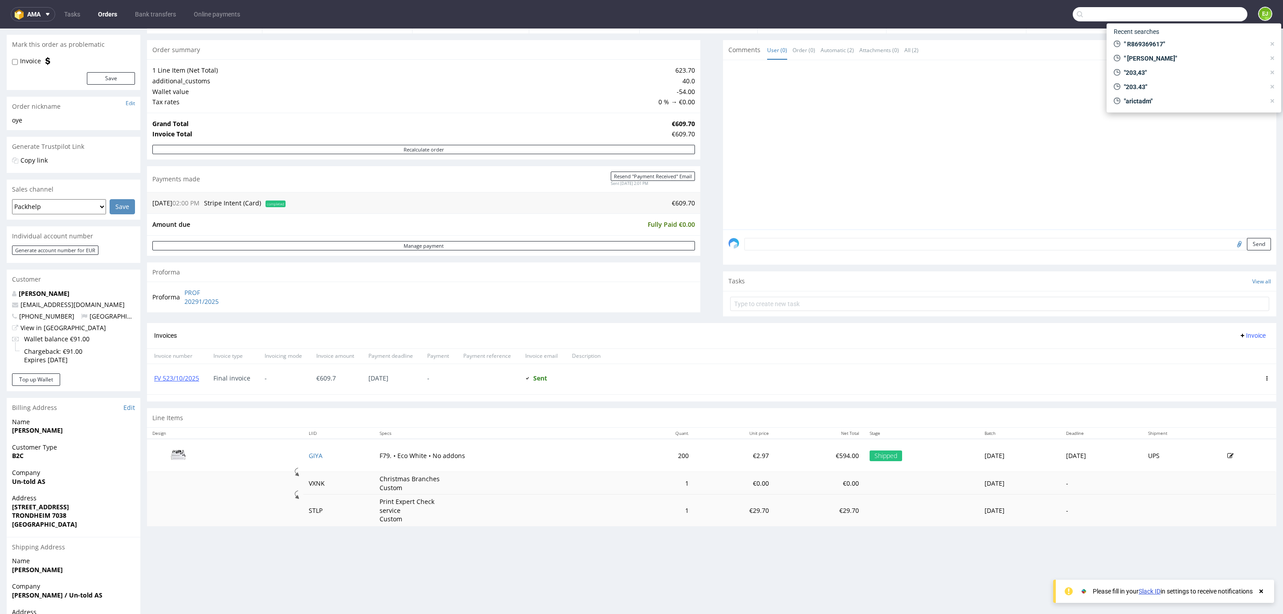
paste input "R991199119"
type input "R991199119"
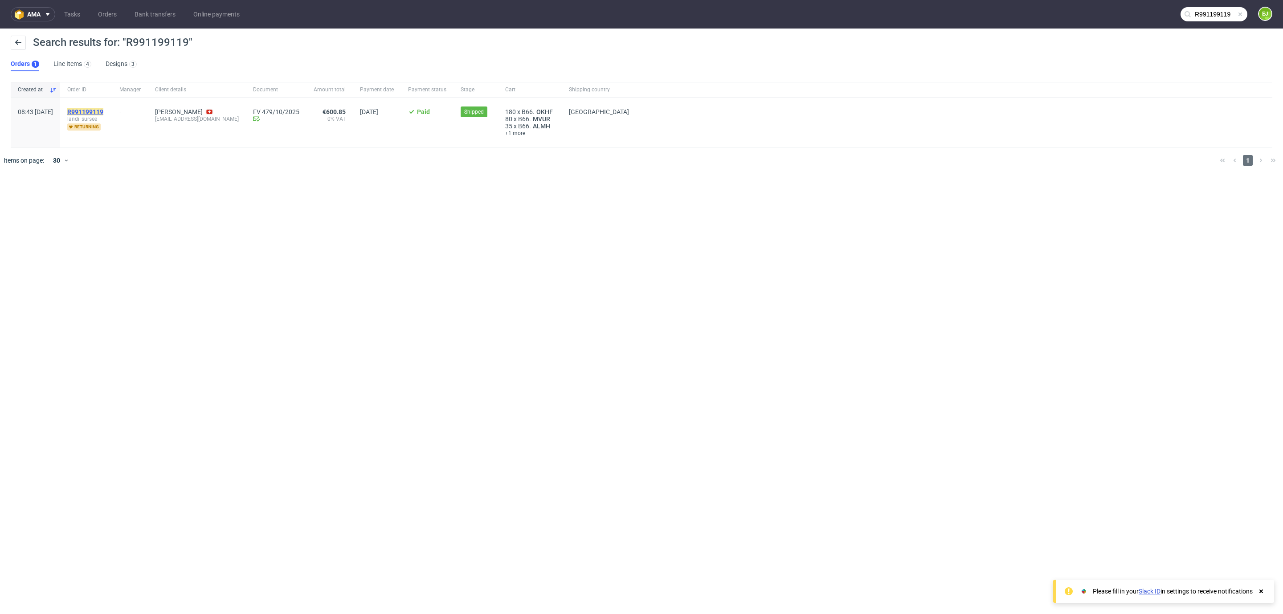
click at [103, 111] on mark "R991199119" at bounding box center [85, 111] width 36 height 7
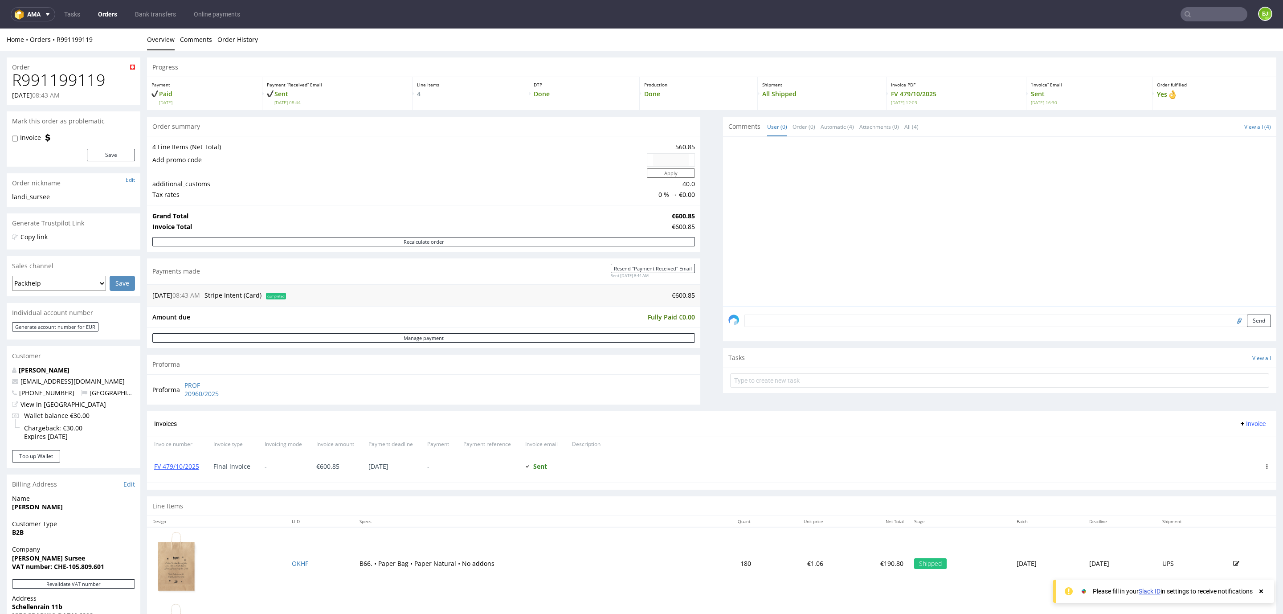
click at [195, 475] on div "FV 479/10/2025" at bounding box center [176, 467] width 59 height 30
click at [191, 470] on link "FV 479/10/2025" at bounding box center [176, 466] width 45 height 8
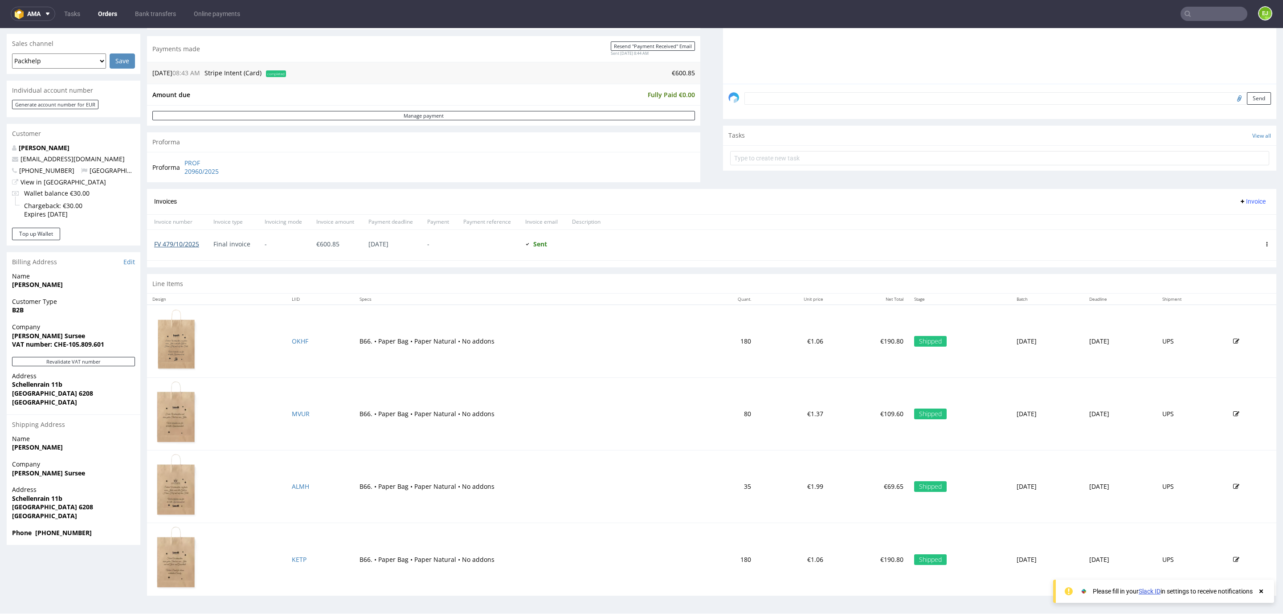
scroll to position [1, 0]
click at [1188, 8] on input "text" at bounding box center [1214, 13] width 67 height 14
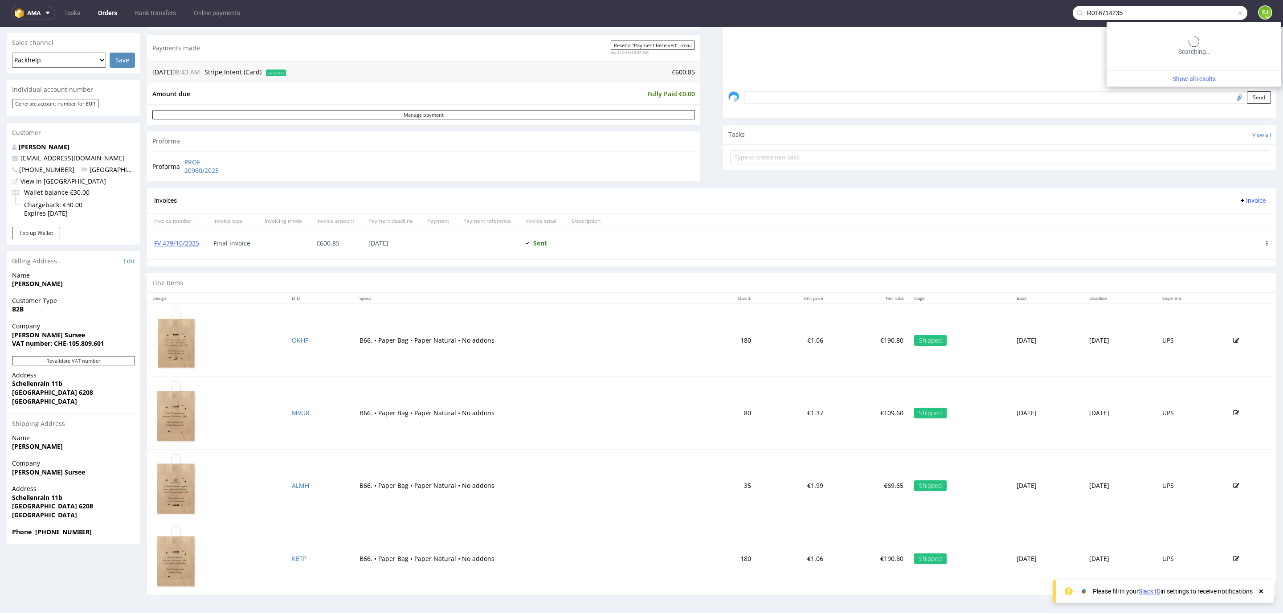
type input "R018714235"
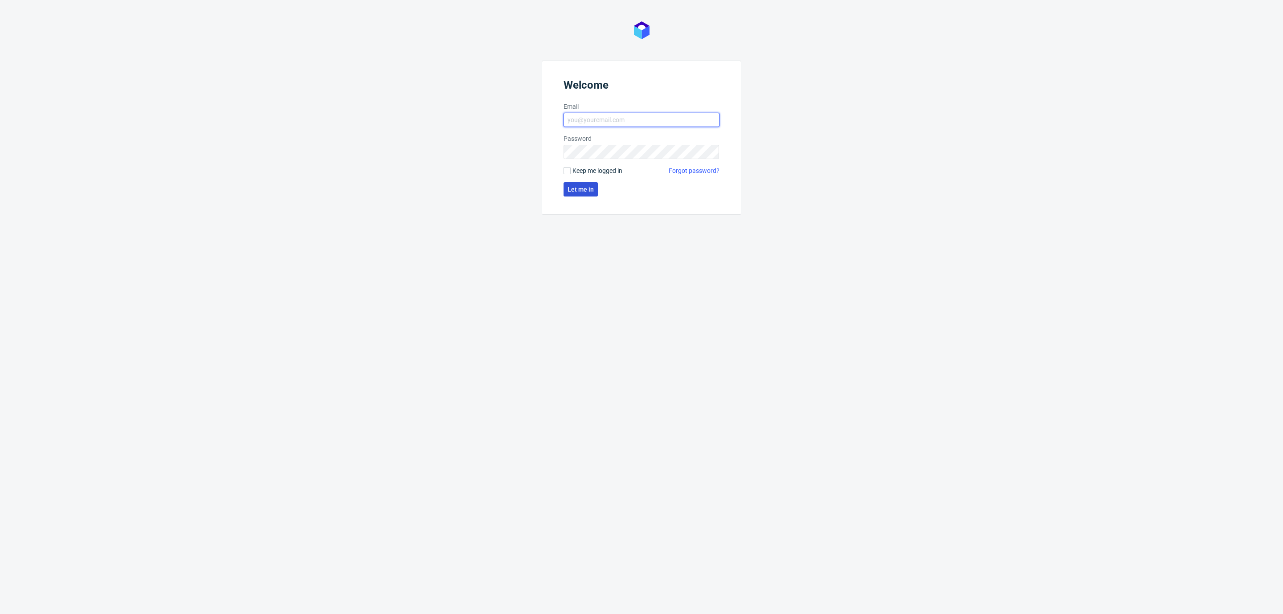
type input "[EMAIL_ADDRESS][DOMAIN_NAME]"
click at [582, 192] on span "Let me in" at bounding box center [581, 189] width 26 height 6
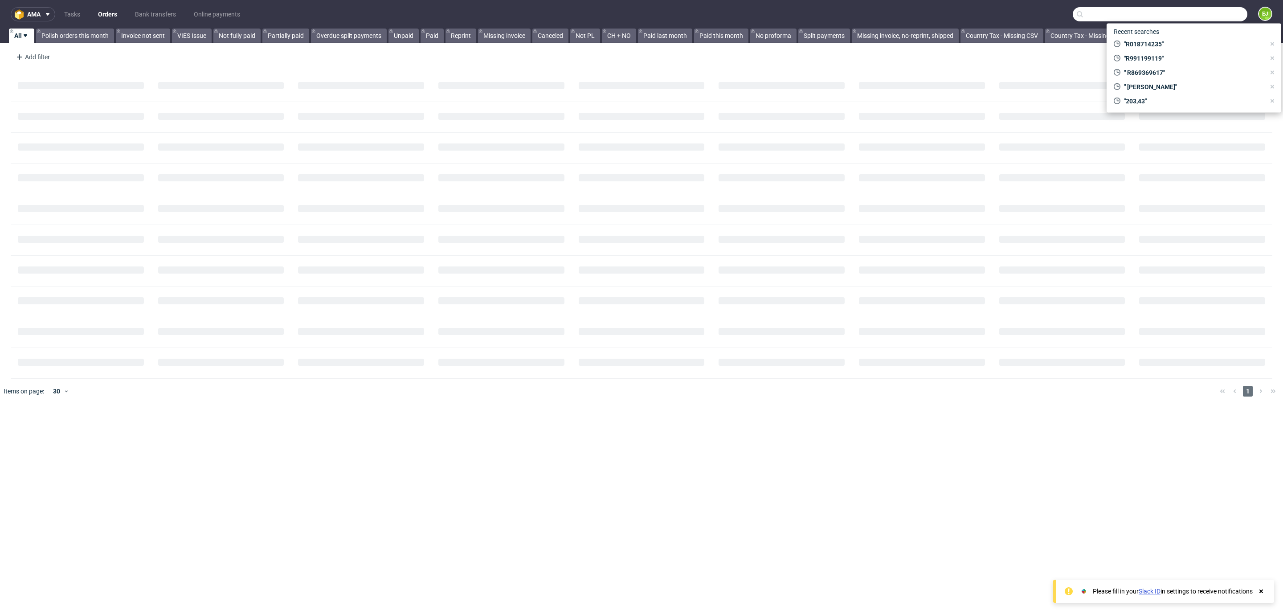
click at [1220, 11] on input "text" at bounding box center [1160, 14] width 175 height 14
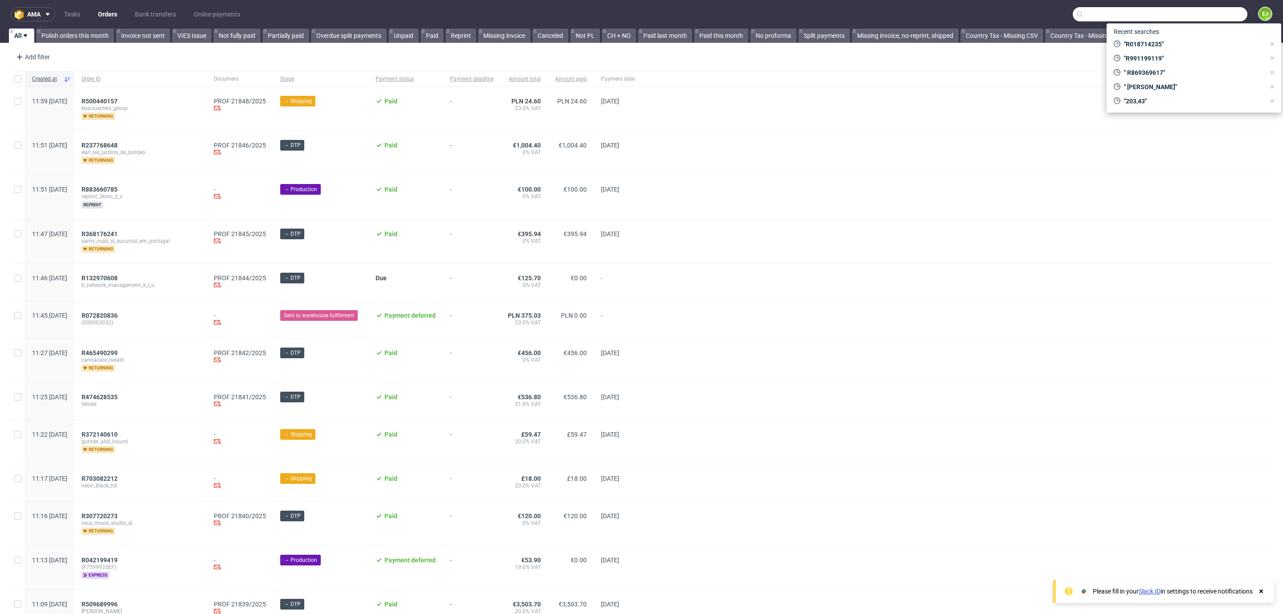
paste input "R018714235"
type input "R018714235"
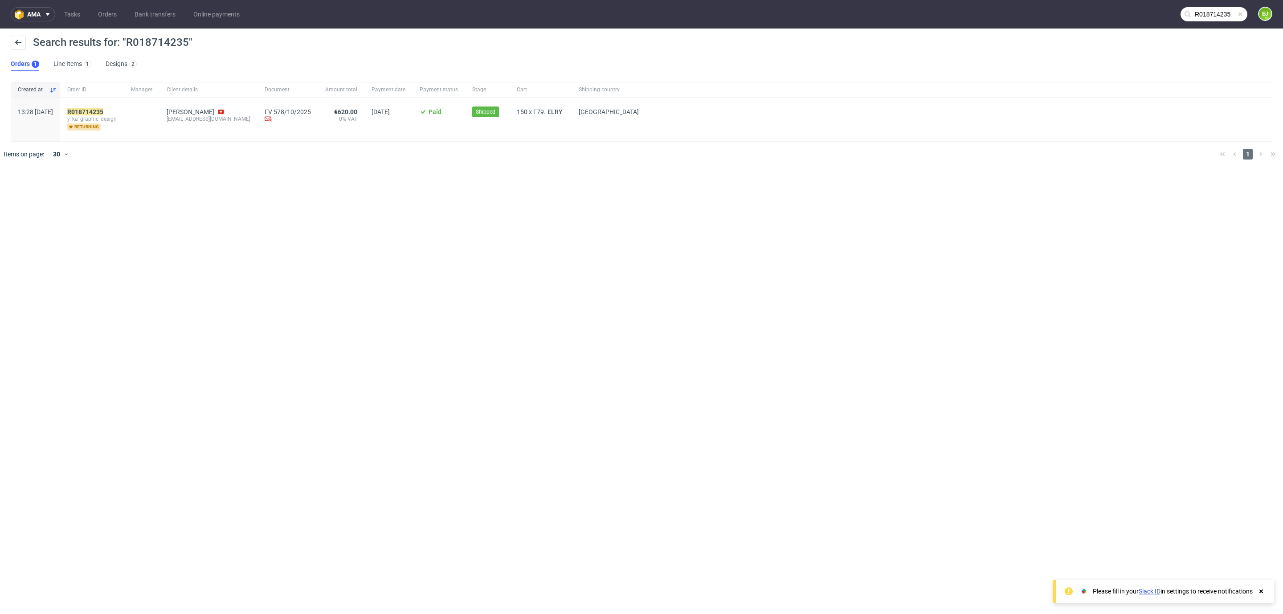
click at [123, 106] on div "R018714235 y_ka_graphic_design returning" at bounding box center [92, 120] width 64 height 44
click at [103, 111] on mark "R018714235" at bounding box center [85, 111] width 36 height 7
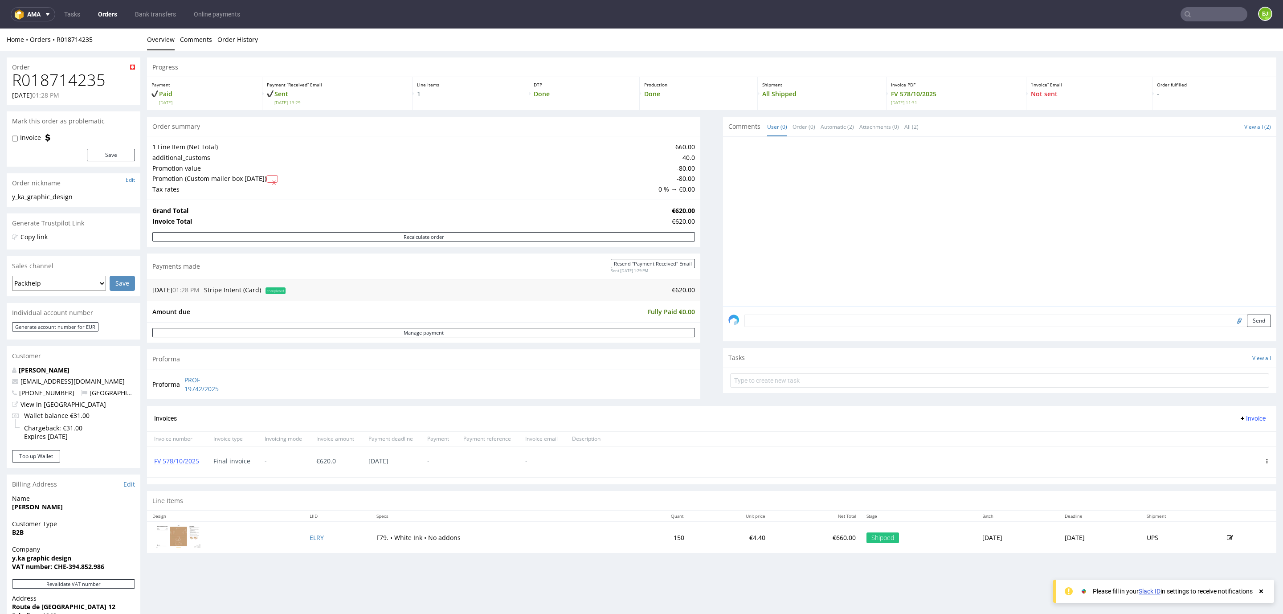
click at [1193, 15] on input "text" at bounding box center [1214, 14] width 67 height 14
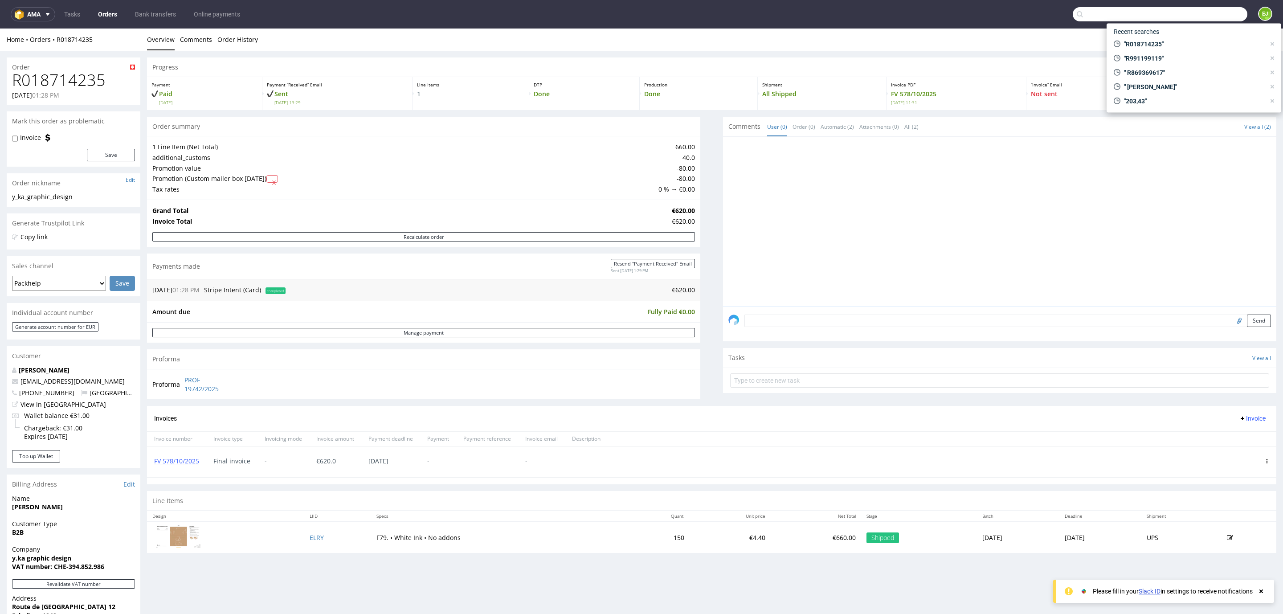
paste input "R018714235"
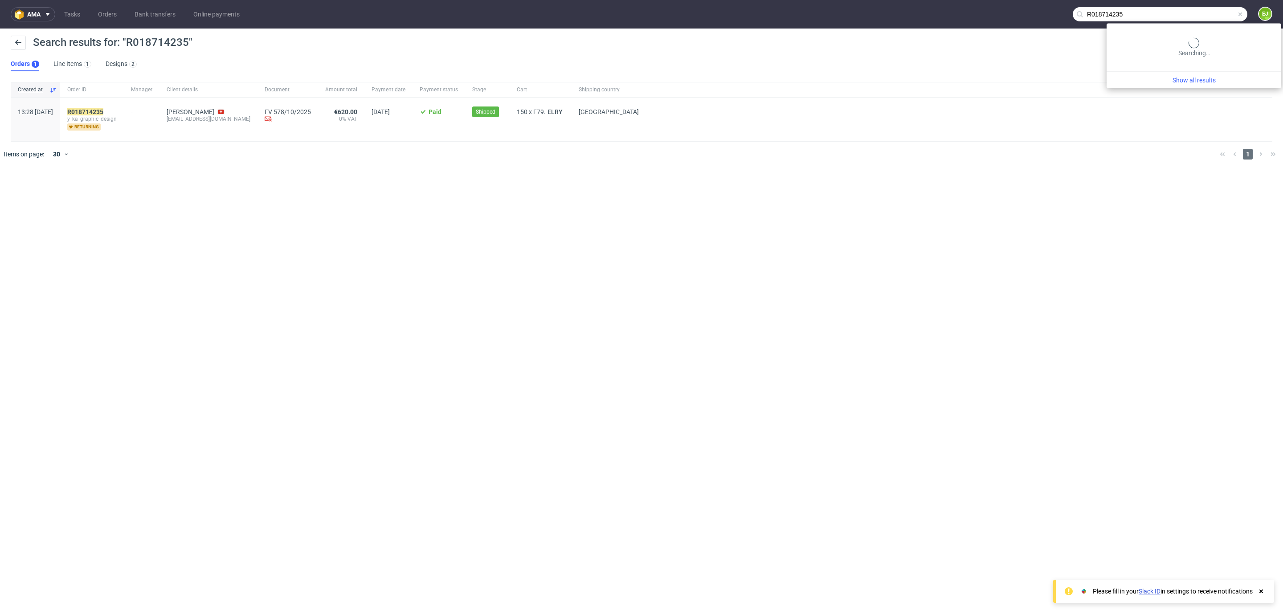
click at [1218, 10] on input "R018714235" at bounding box center [1160, 14] width 175 height 14
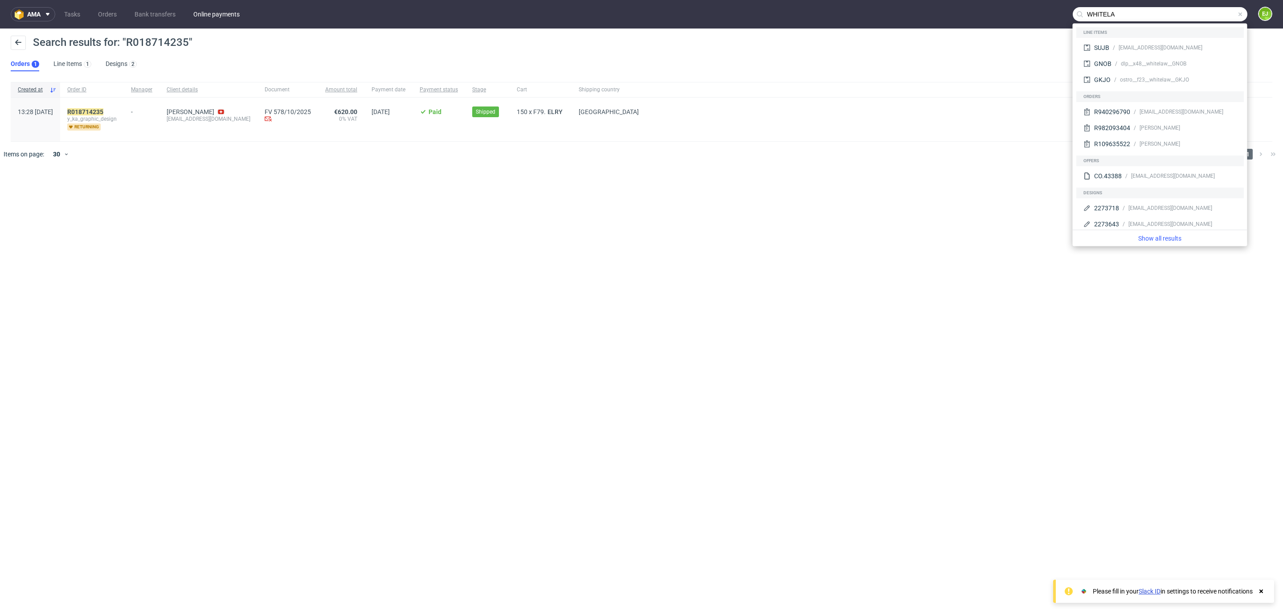
type input "WHITELA"
click at [196, 16] on link "Online payments" at bounding box center [216, 14] width 57 height 14
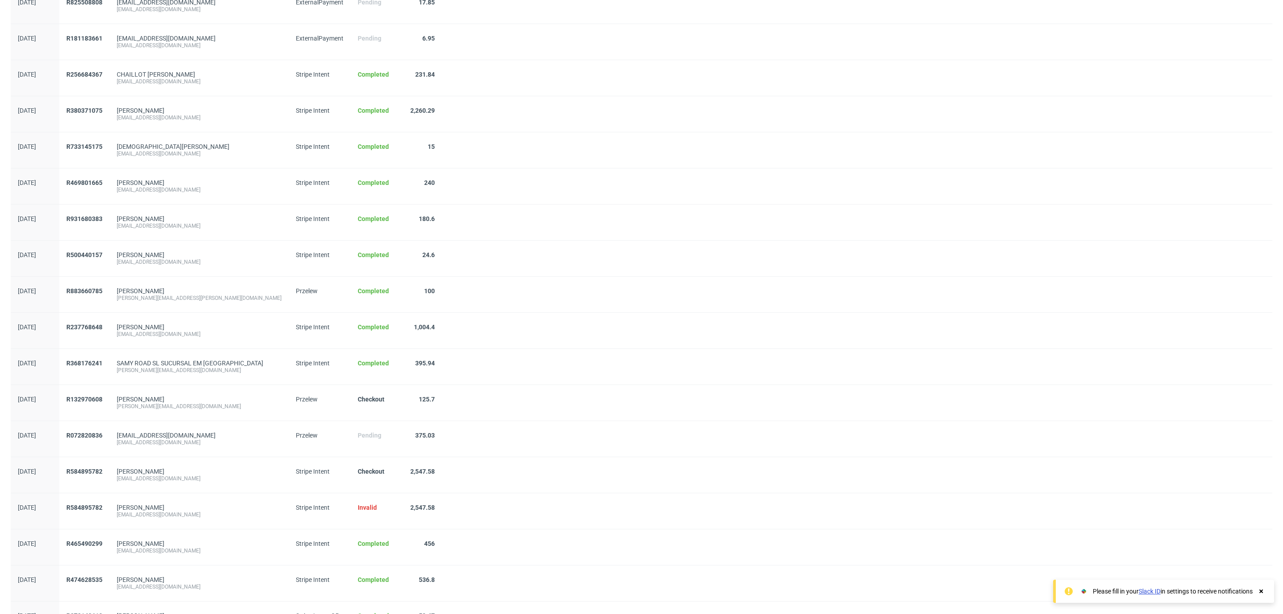
scroll to position [591, 0]
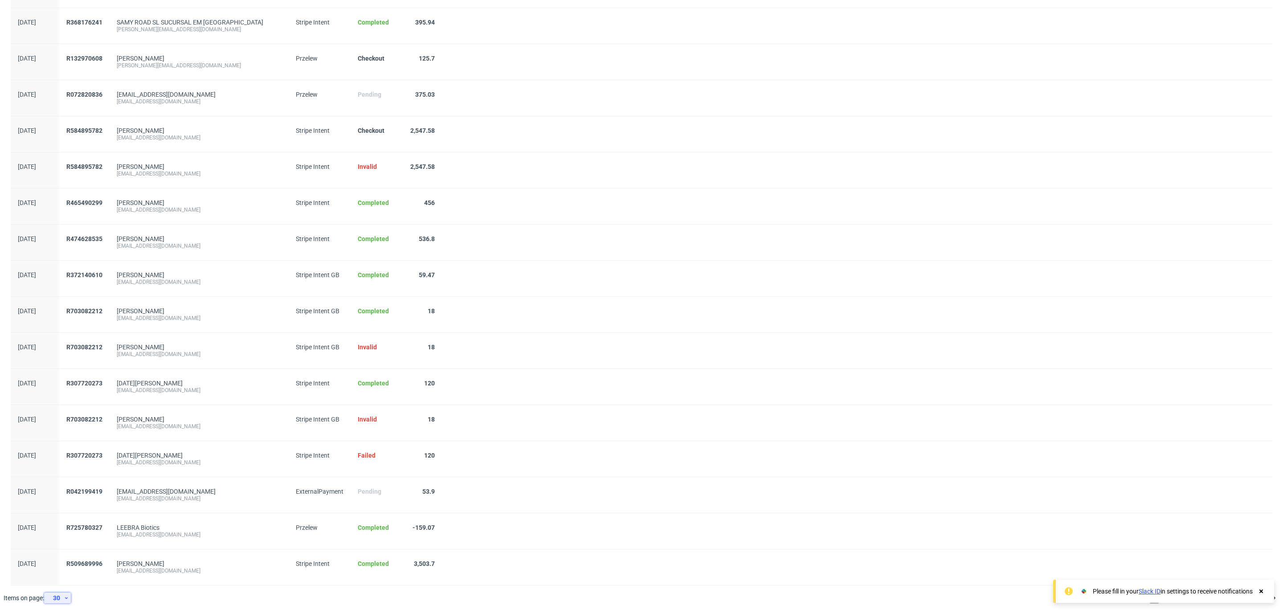
click at [61, 600] on div "30" at bounding box center [56, 598] width 16 height 12
click at [68, 574] on div "300" at bounding box center [61, 578] width 18 height 12
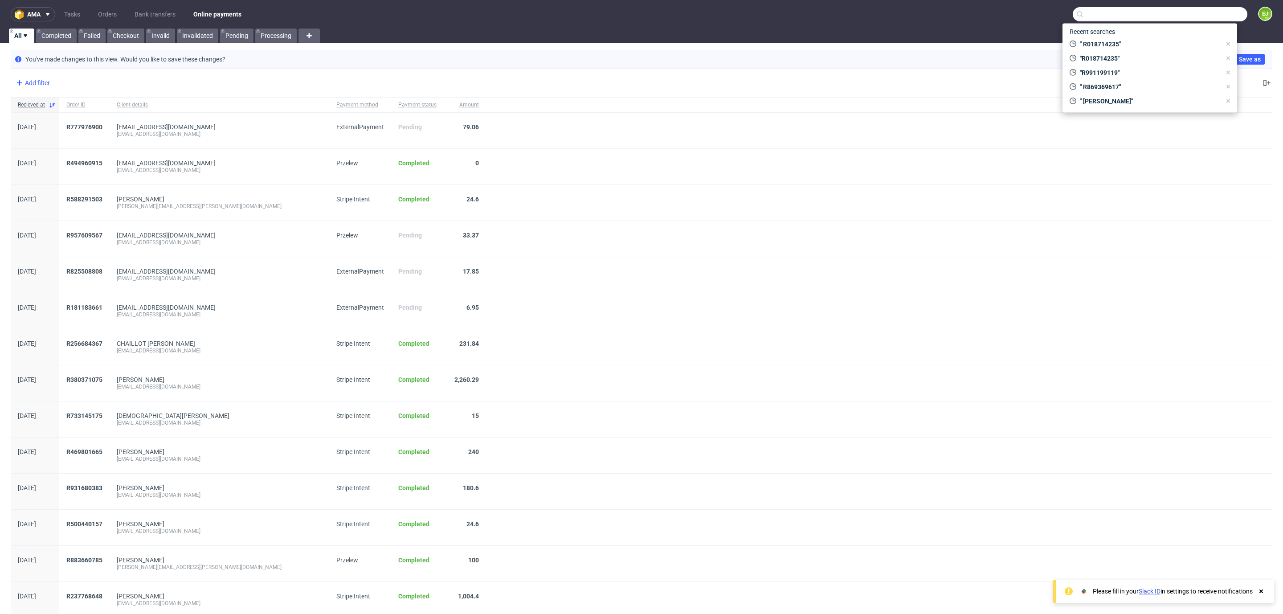
click at [25, 79] on div "Add filter" at bounding box center [31, 83] width 39 height 14
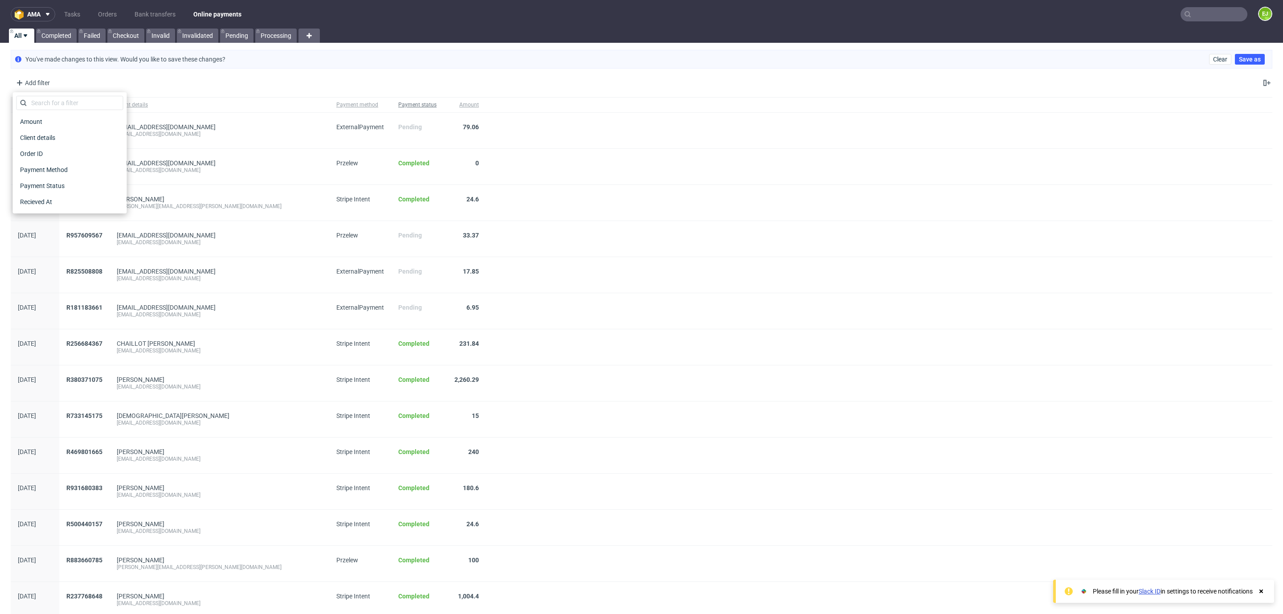
click at [398, 103] on span "Payment status" at bounding box center [417, 105] width 38 height 8
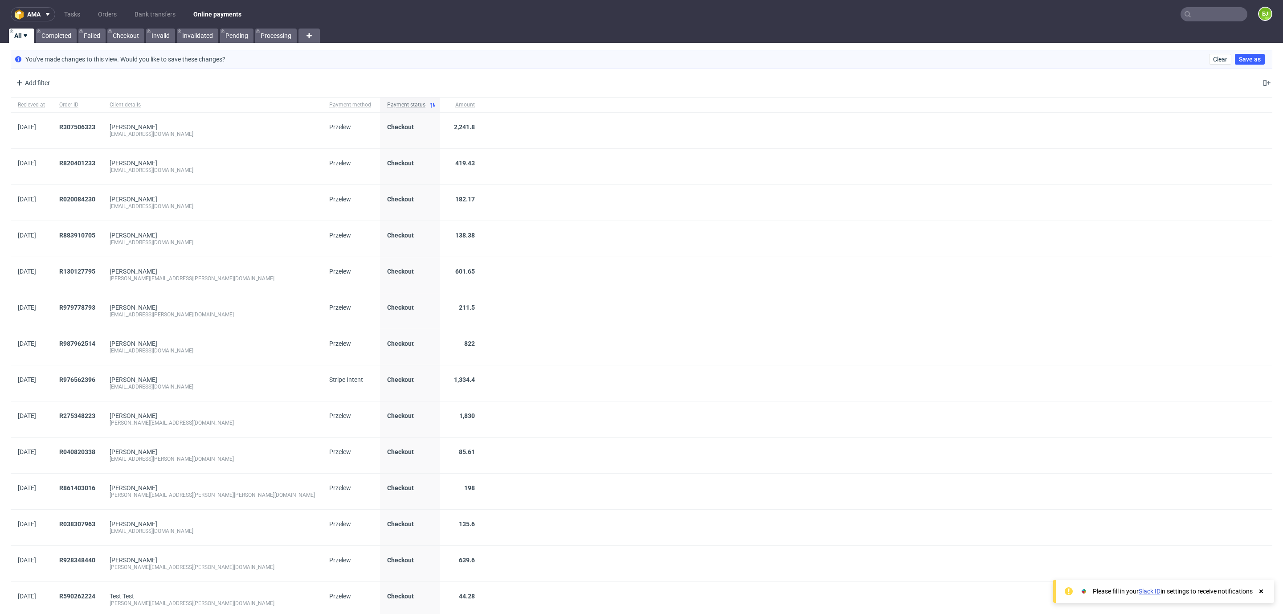
click at [387, 103] on span "Payment status" at bounding box center [406, 105] width 38 height 8
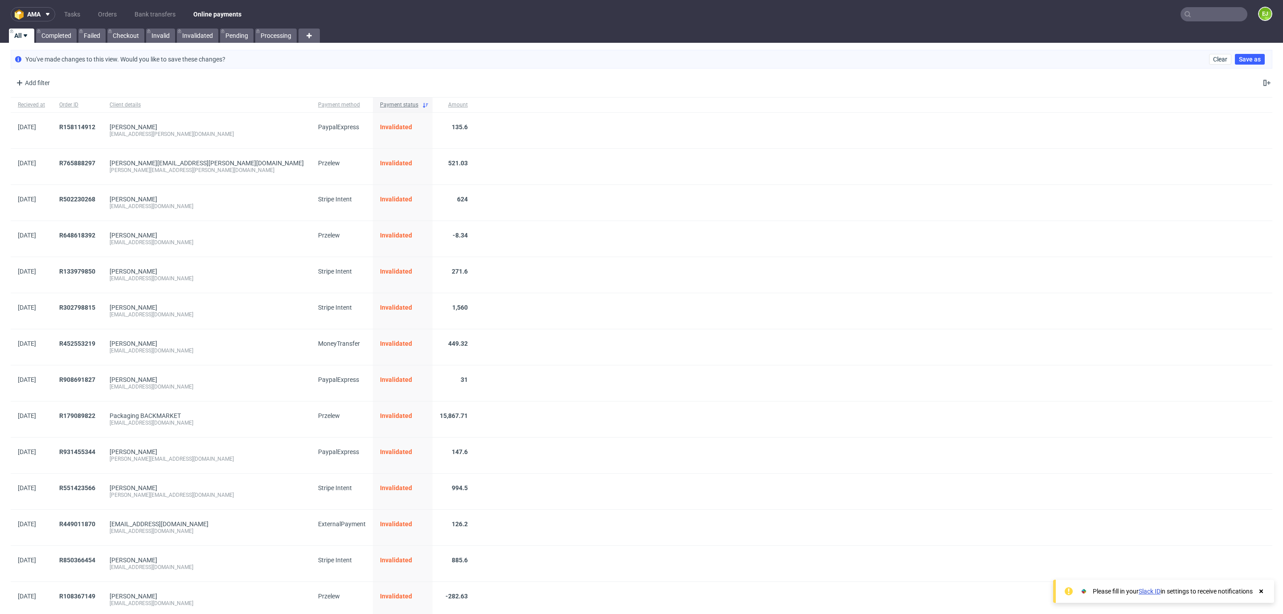
click at [422, 104] on icon at bounding box center [425, 105] width 7 height 7
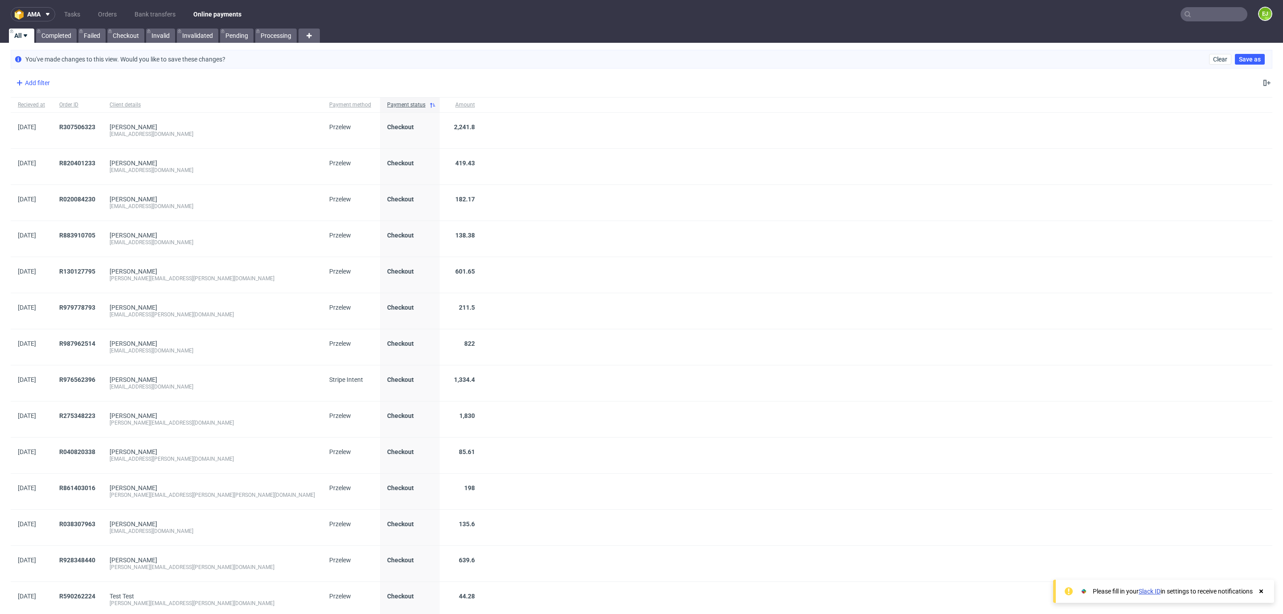
click at [41, 87] on div "Add filter" at bounding box center [31, 83] width 39 height 14
click at [68, 170] on span "Payment Method" at bounding box center [44, 169] width 56 height 12
click at [24, 213] on input "Store Credit" at bounding box center [23, 211] width 7 height 7
checkbox input "true"
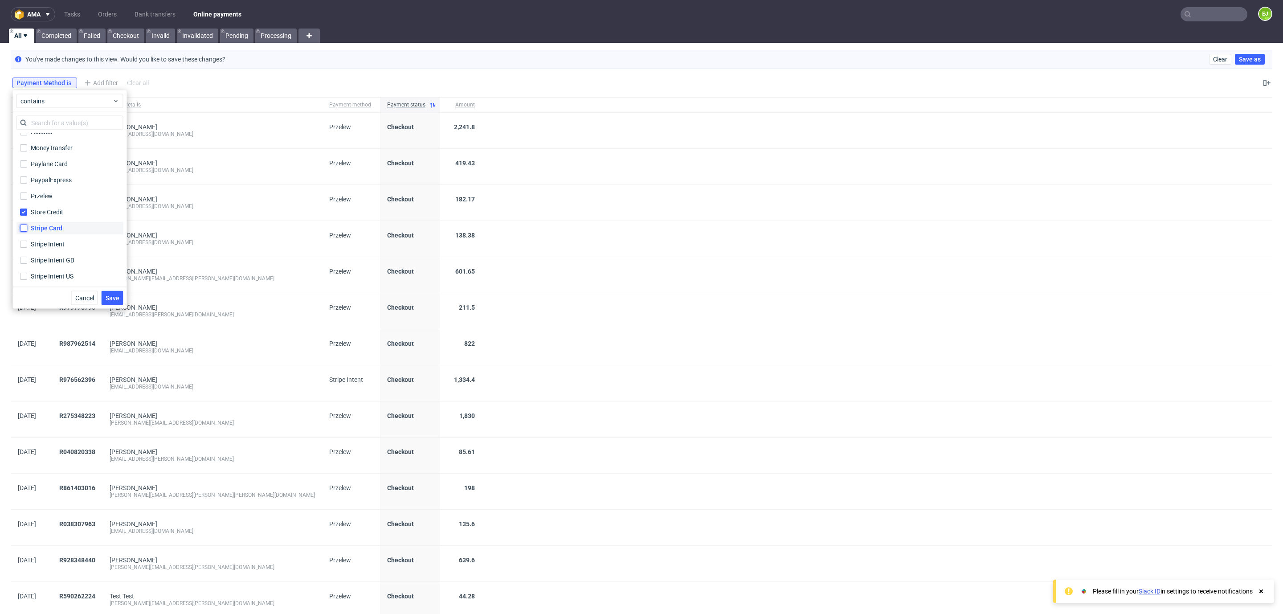
click at [23, 229] on input "Stripe Card" at bounding box center [23, 228] width 7 height 7
checkbox input "true"
click at [23, 245] on input "Stripe Intent" at bounding box center [23, 244] width 7 height 7
checkbox input "true"
click at [23, 258] on input "Stripe Intent GB" at bounding box center [23, 260] width 7 height 7
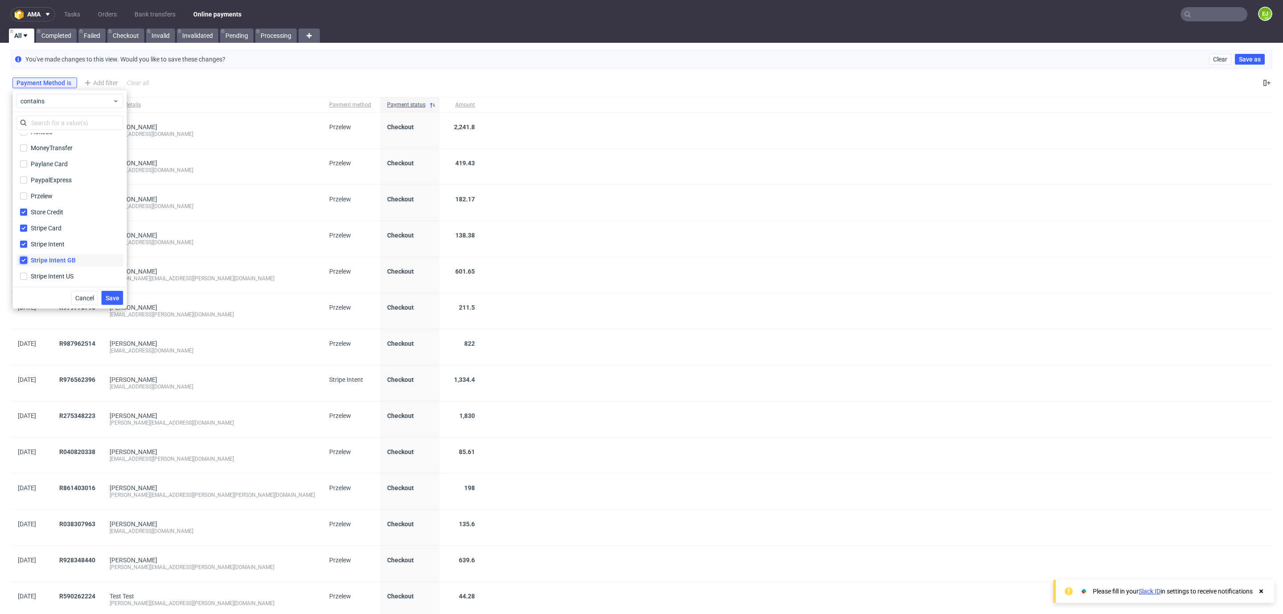
checkbox input "true"
click at [23, 274] on input "Stripe Intent US" at bounding box center [23, 276] width 7 height 7
checkbox input "true"
click at [106, 293] on button "Save" at bounding box center [113, 298] width 22 height 14
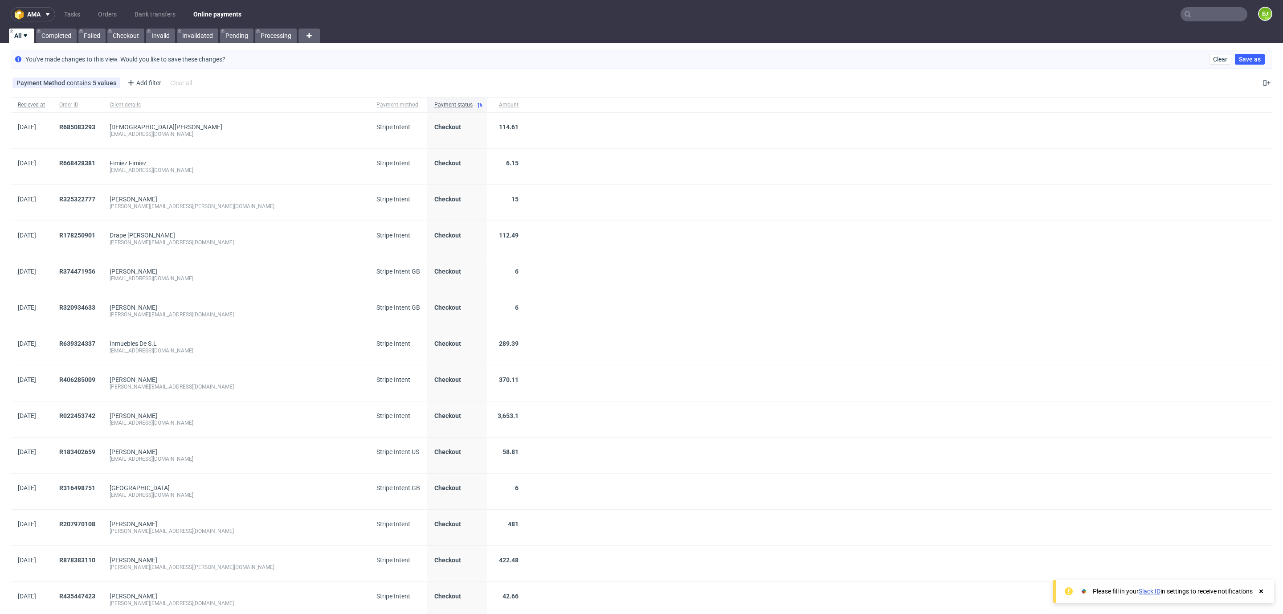
click at [35, 106] on span "Recieved at" at bounding box center [31, 105] width 27 height 8
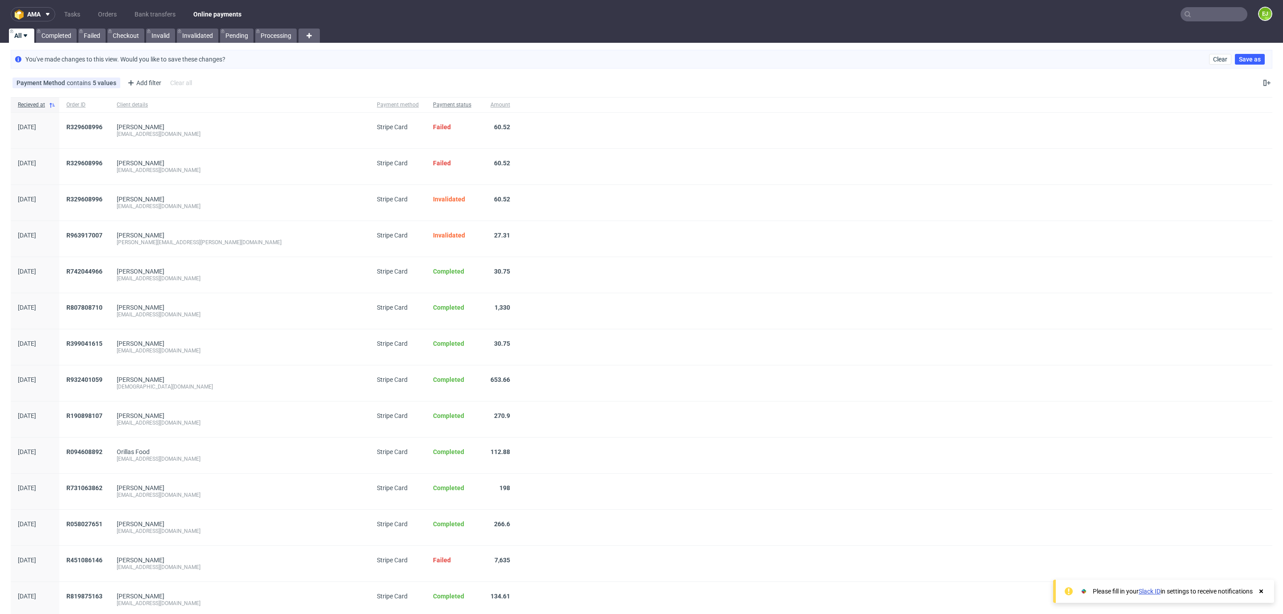
click at [433, 108] on span "Payment status" at bounding box center [452, 105] width 38 height 8
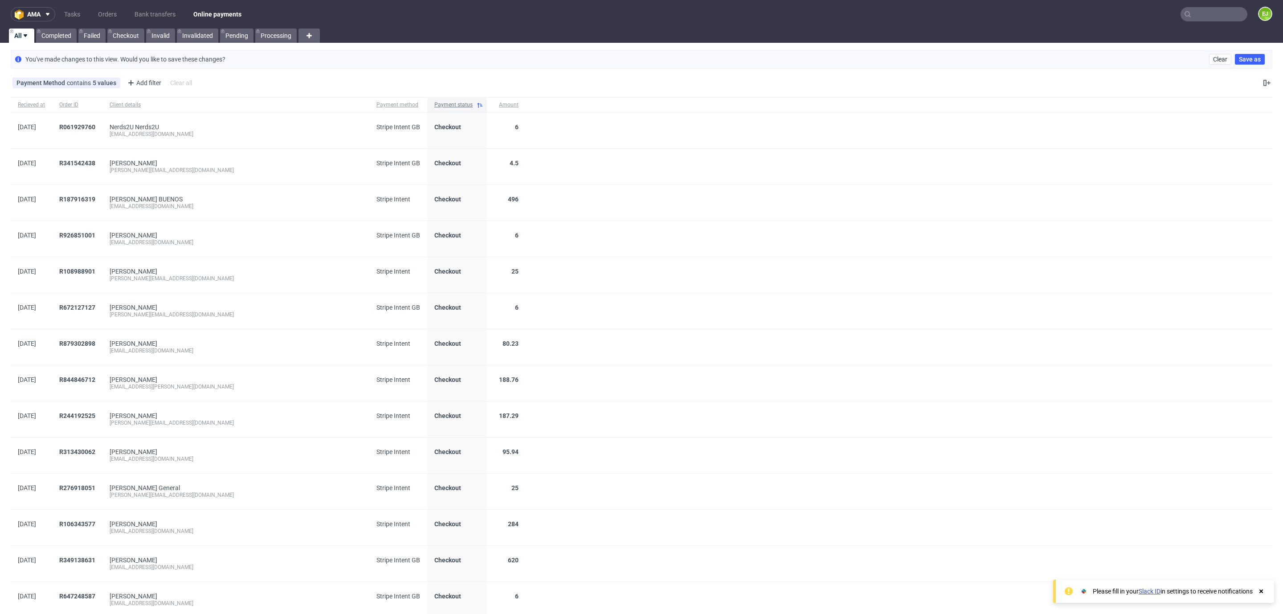
click at [434, 105] on span "Payment status" at bounding box center [453, 105] width 38 height 8
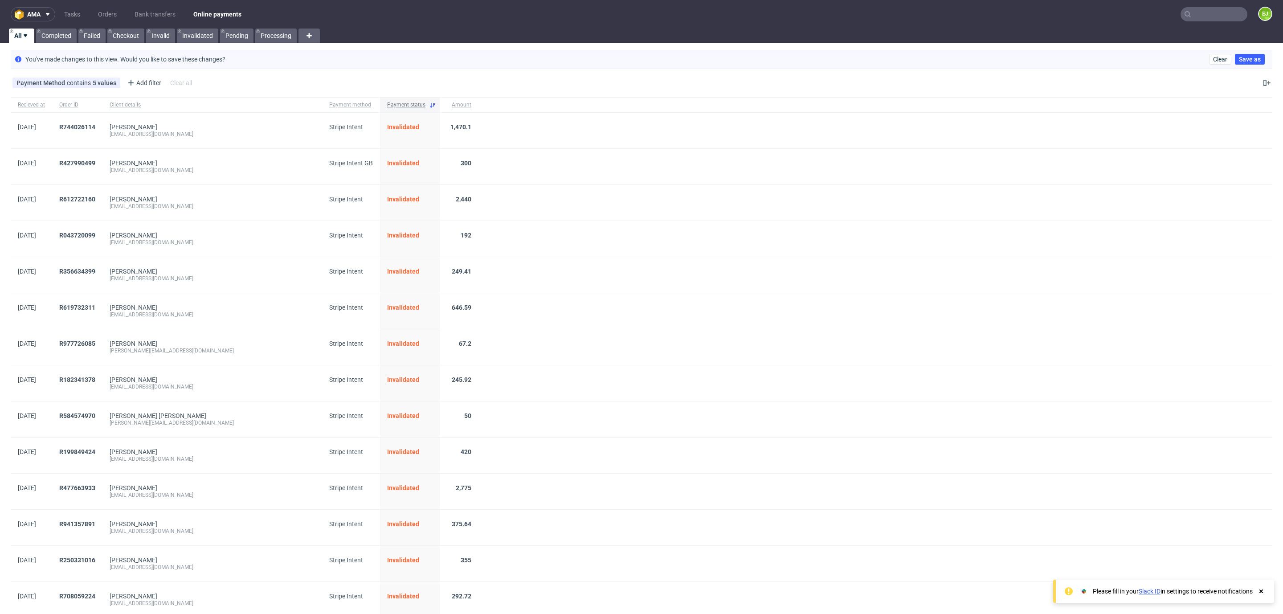
click at [430, 106] on use at bounding box center [432, 105] width 5 height 5
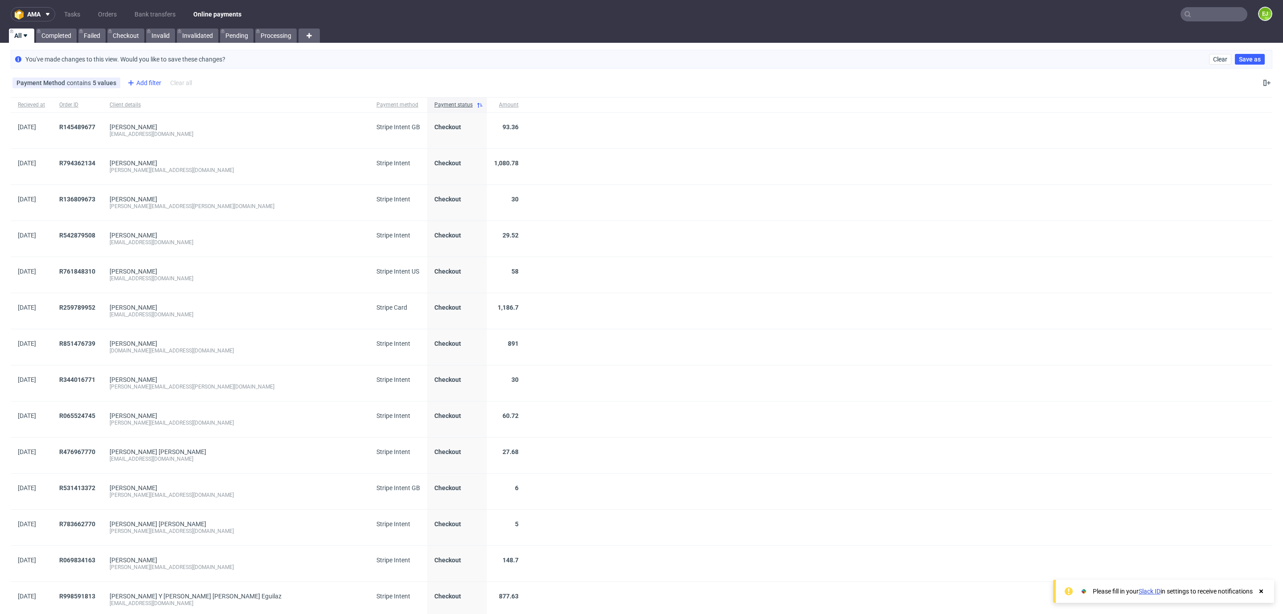
click at [139, 77] on div "Add filter" at bounding box center [143, 83] width 39 height 14
click at [181, 189] on div "Payment Status" at bounding box center [179, 186] width 107 height 12
click at [181, 124] on input "text" at bounding box center [179, 123] width 107 height 14
type input "COM"
click at [182, 139] on label "Complété" at bounding box center [179, 141] width 107 height 12
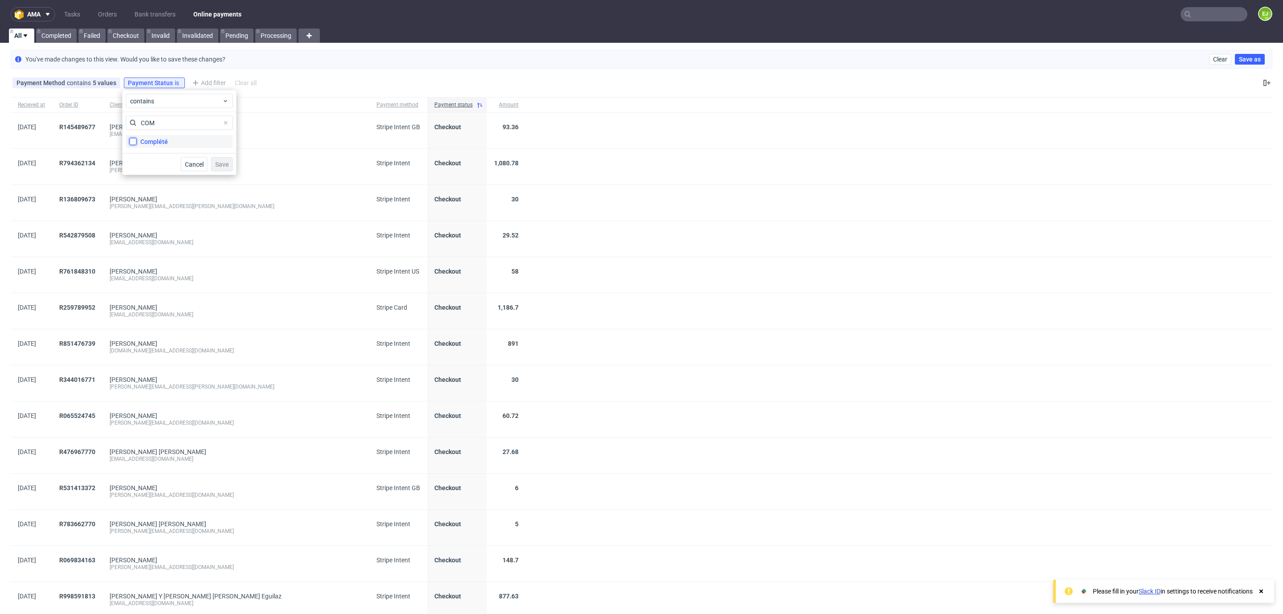
click at [137, 139] on input "Complété" at bounding box center [133, 141] width 7 height 7
checkbox input "true"
click at [218, 164] on span "Save" at bounding box center [222, 164] width 14 height 6
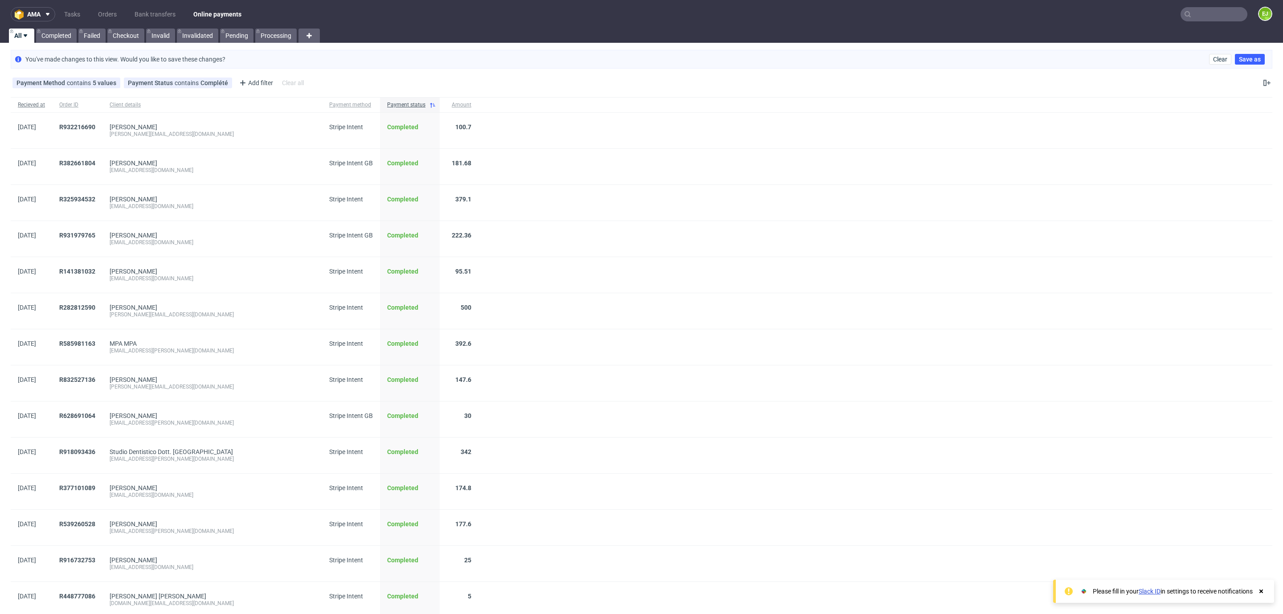
click at [32, 103] on span "Recieved at" at bounding box center [31, 105] width 27 height 8
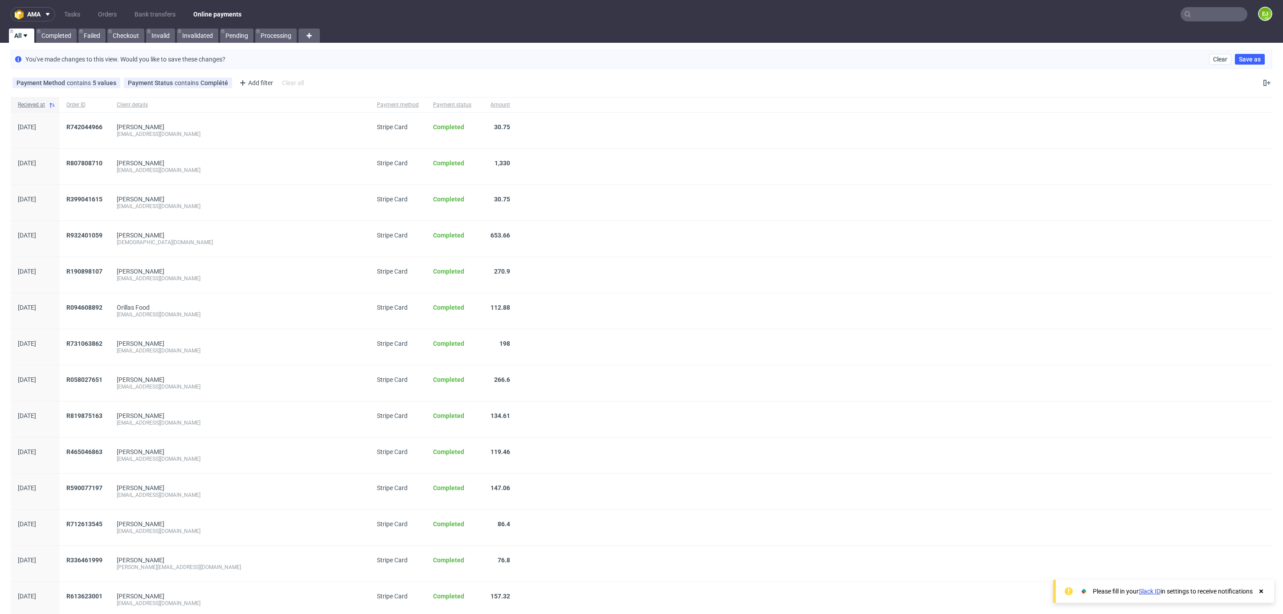
click at [41, 104] on span "Recieved at" at bounding box center [31, 105] width 27 height 8
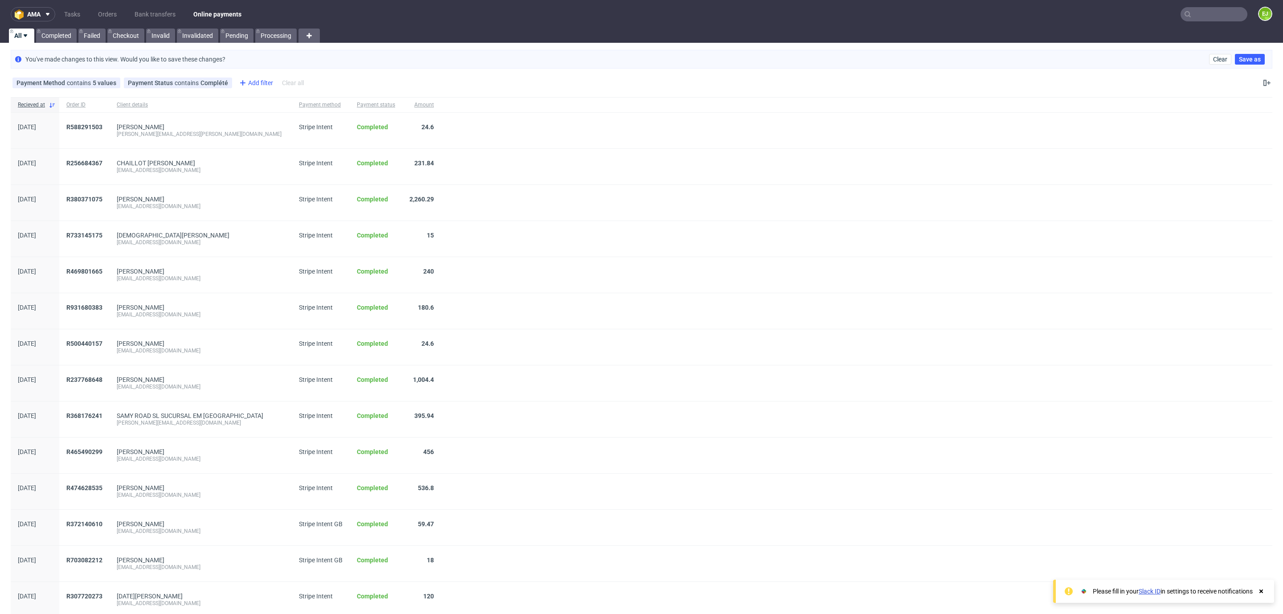
click at [264, 77] on div "Add filter" at bounding box center [255, 83] width 39 height 14
click at [271, 120] on div "Amount" at bounding box center [290, 121] width 107 height 12
click at [339, 100] on div "is" at bounding box center [290, 101] width 107 height 14
click at [375, 58] on div "You've made changes to this view. Would you like to save these changes? Clear S…" at bounding box center [642, 59] width 1262 height 19
click at [323, 120] on input "number" at bounding box center [290, 123] width 107 height 14
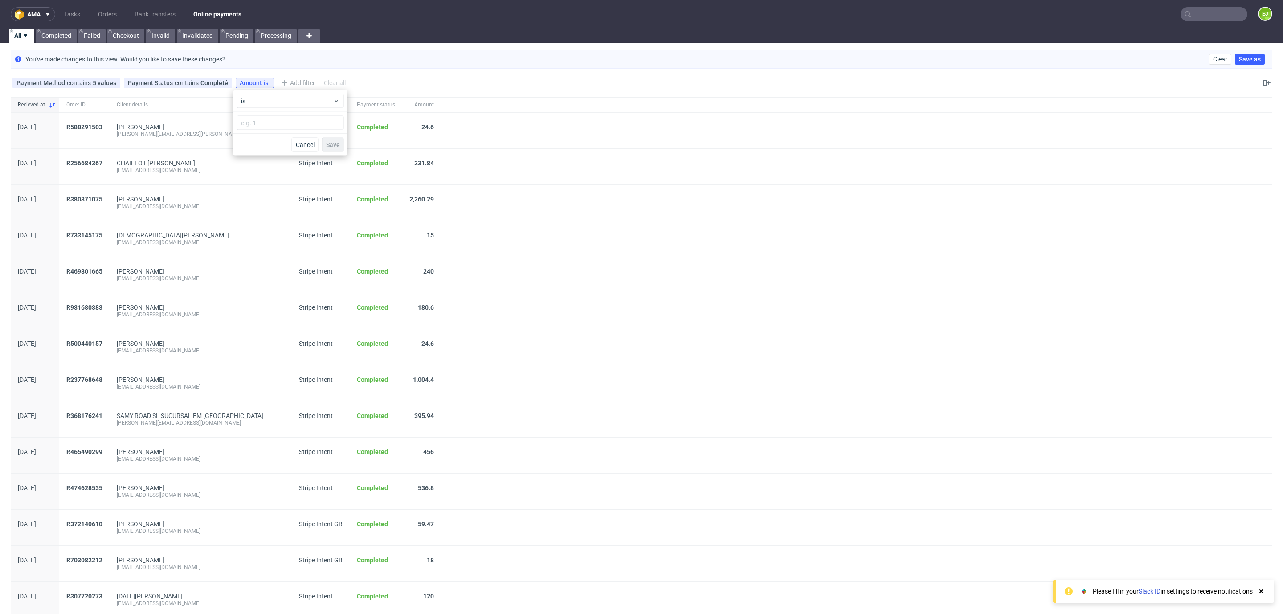
click at [449, 76] on div "Payment Method contains 5 values Store Credit, Stripe Card, Stripe Intent, +2 m…" at bounding box center [641, 82] width 1283 height 21
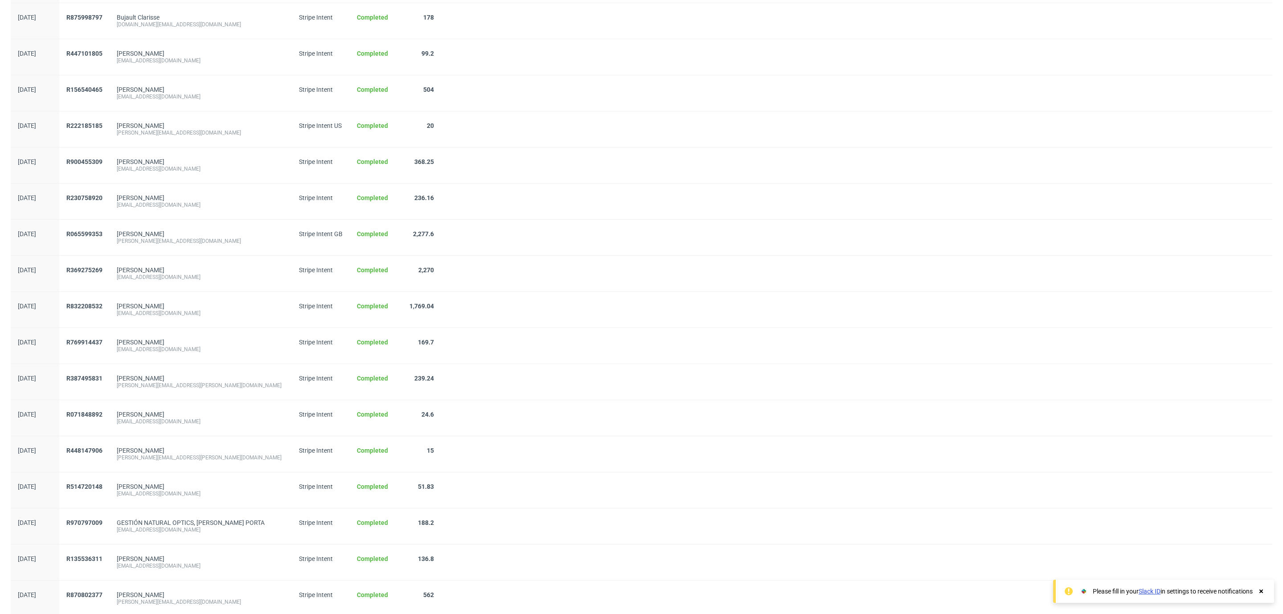
scroll to position [2925, 0]
